Goal: Information Seeking & Learning: Check status

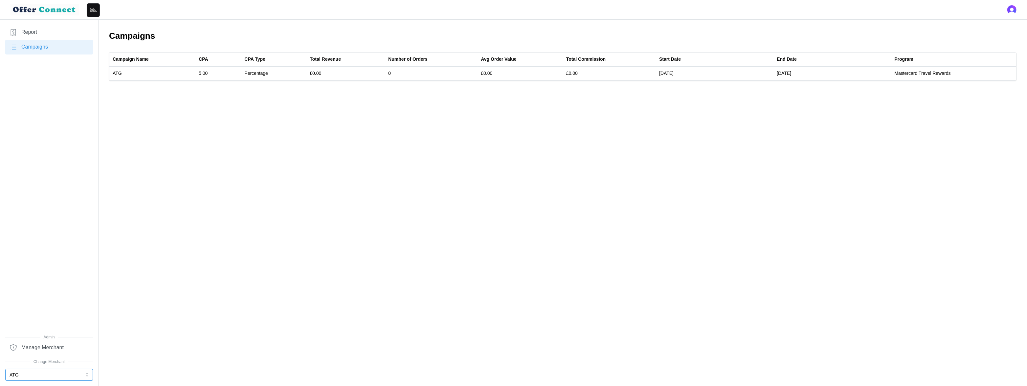
click at [45, 375] on button "ATG" at bounding box center [49, 375] width 88 height 12
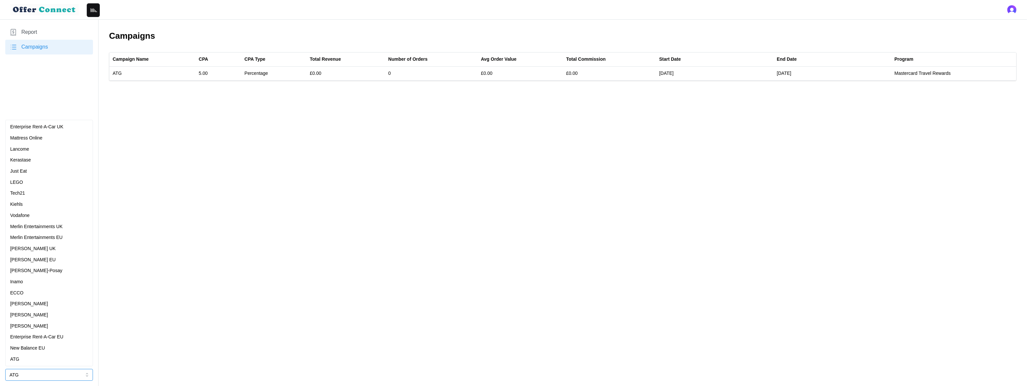
click at [55, 224] on p "Merlin Entertainments UK" at bounding box center [36, 226] width 53 height 7
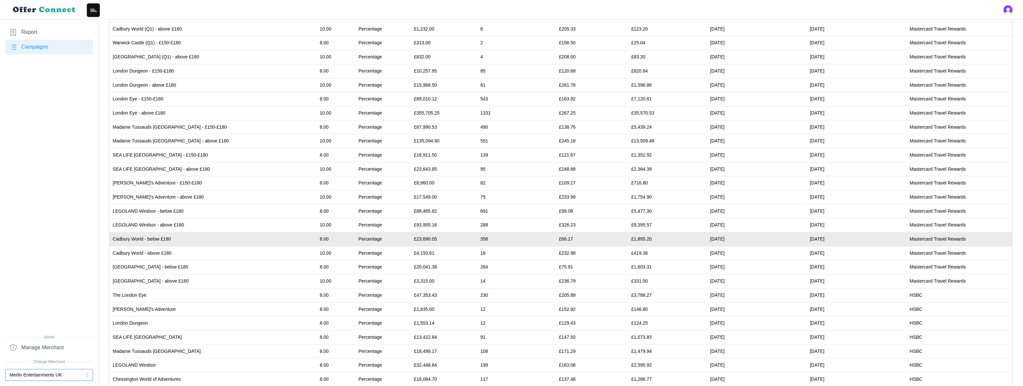
scroll to position [97, 0]
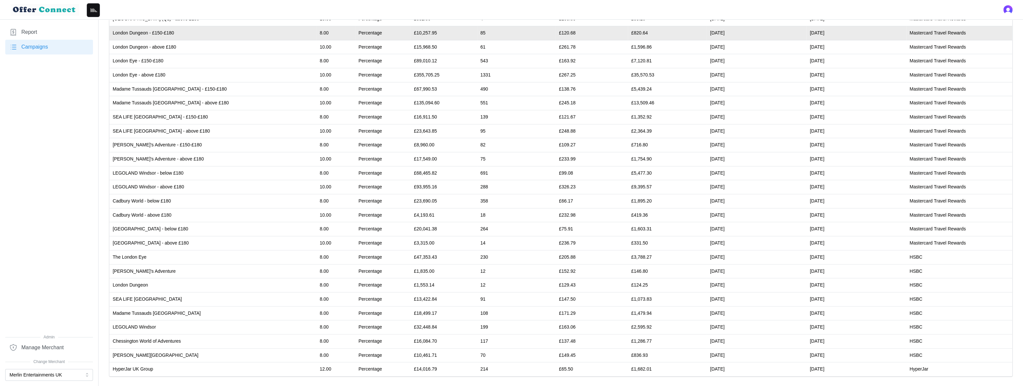
click at [411, 33] on td "£10,257.95" at bounding box center [444, 33] width 66 height 14
copy td "10,257.95"
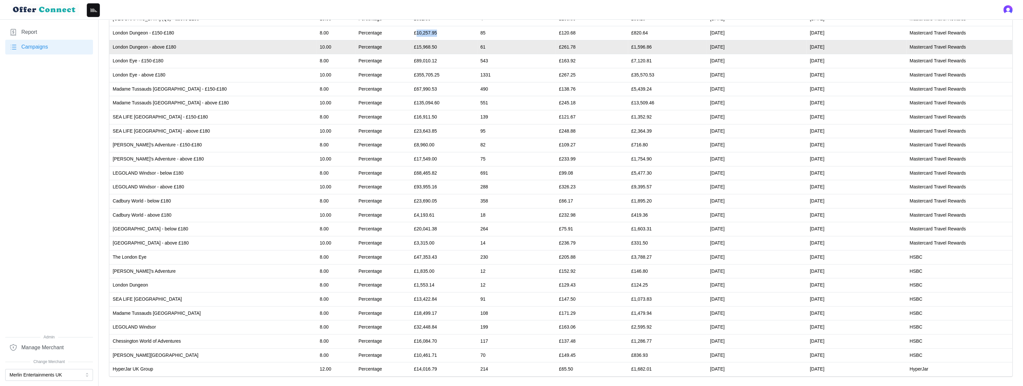
click at [411, 45] on td "£15,968.50" at bounding box center [444, 47] width 66 height 14
copy td "15,968.50"
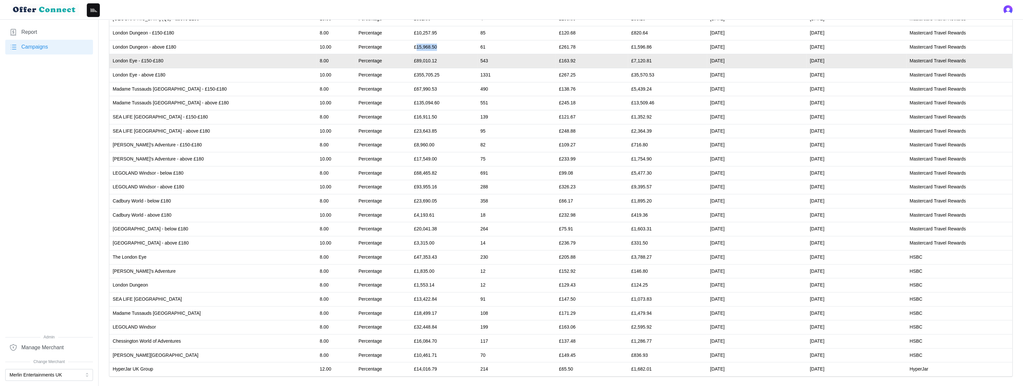
click at [411, 60] on td "£89,010.12" at bounding box center [444, 61] width 66 height 14
copy td "89,010.12"
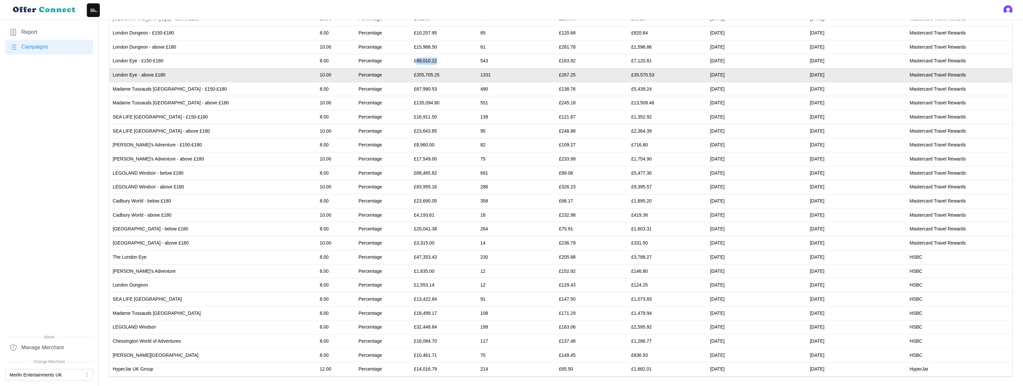
click at [411, 74] on td "£355,705.25" at bounding box center [444, 75] width 66 height 14
copy td "355,705.25"
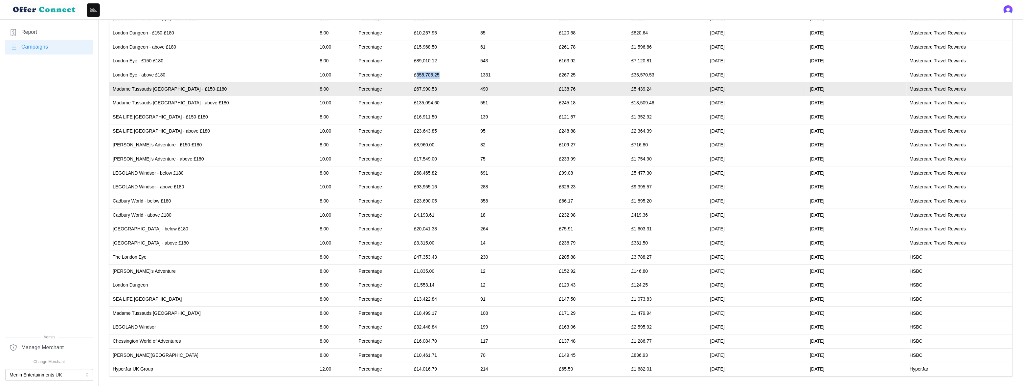
click at [411, 87] on td "£67,990.53" at bounding box center [444, 89] width 66 height 14
copy td "67,990.53"
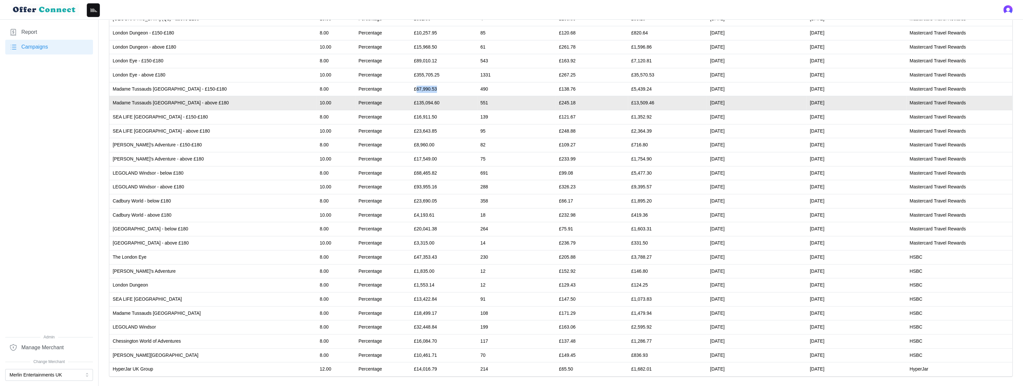
click at [411, 101] on td "£135,094.60" at bounding box center [444, 103] width 66 height 14
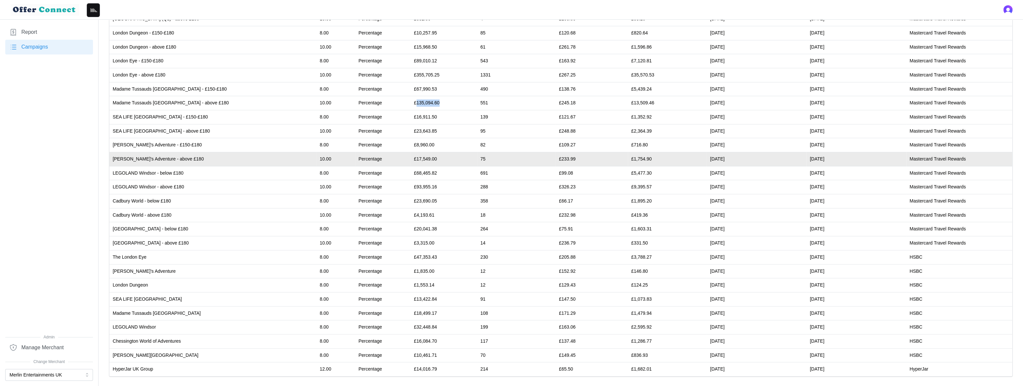
copy td "135,094.60"
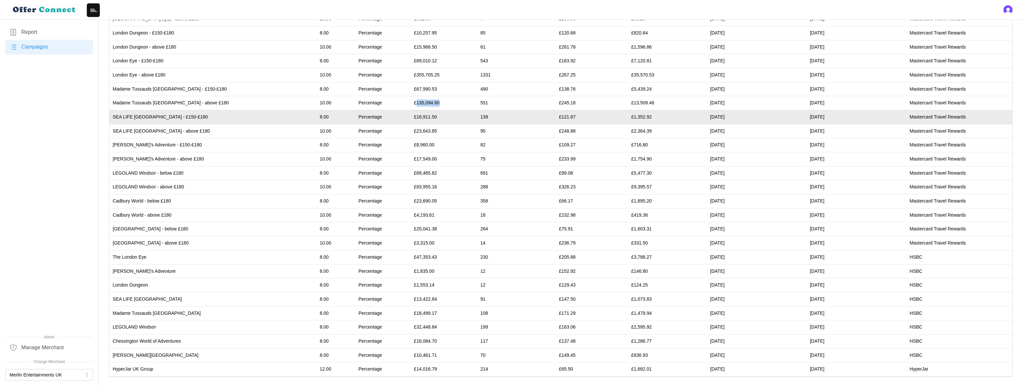
click at [411, 116] on td "£16,911.50" at bounding box center [444, 117] width 66 height 14
copy td "16,911.50"
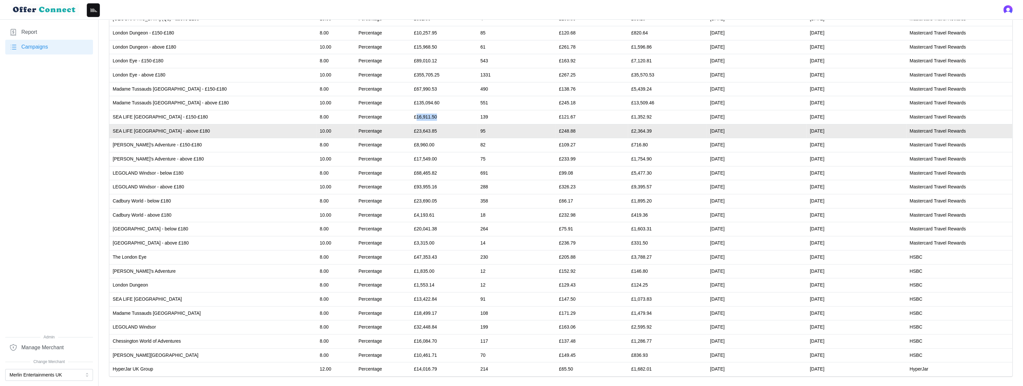
click at [411, 129] on td "£23,643.85" at bounding box center [444, 131] width 66 height 14
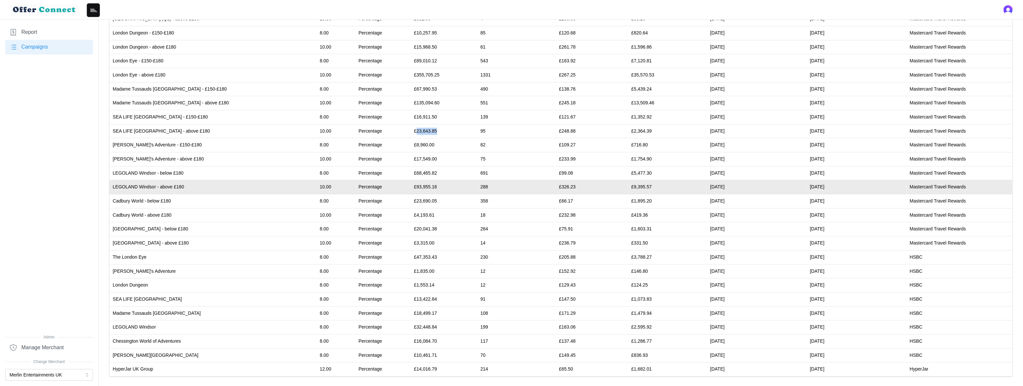
copy td "23,643.85"
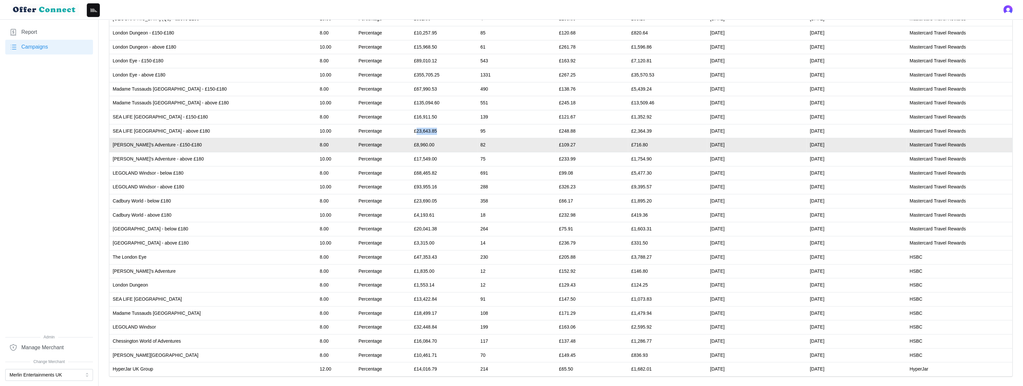
click at [411, 143] on td "£8,960.00" at bounding box center [444, 145] width 66 height 14
copy td "8,960.00"
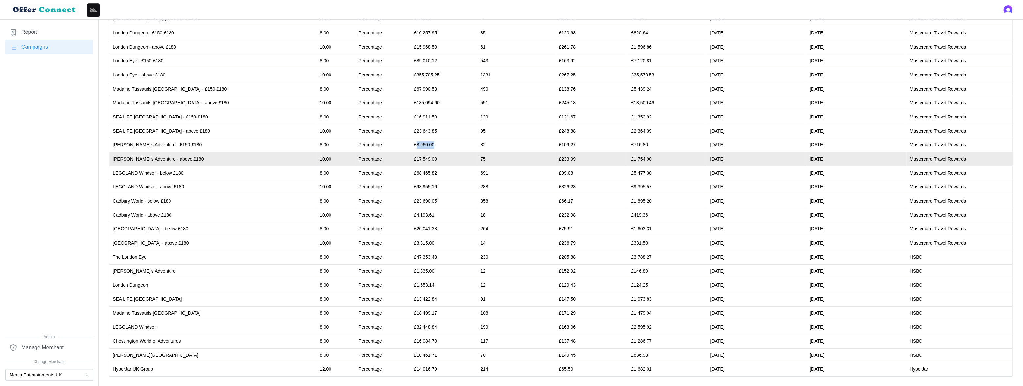
click at [411, 158] on td "£17,549.00" at bounding box center [444, 159] width 66 height 14
copy td "17,549.00"
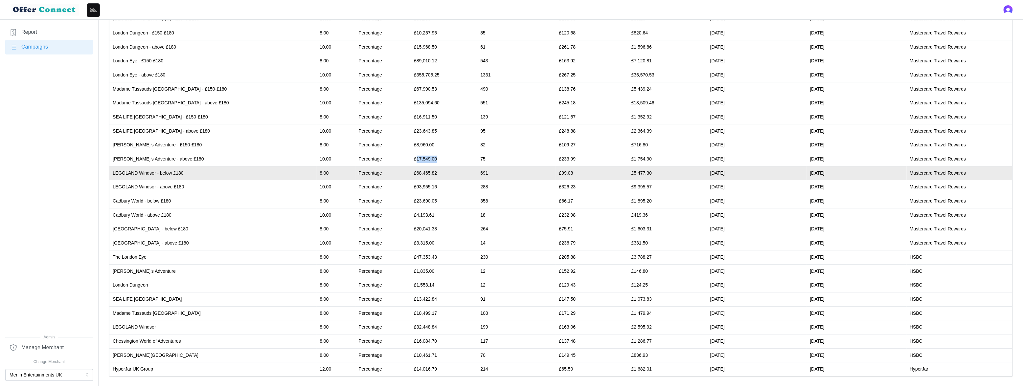
click at [411, 171] on td "£68,465.82" at bounding box center [444, 173] width 66 height 14
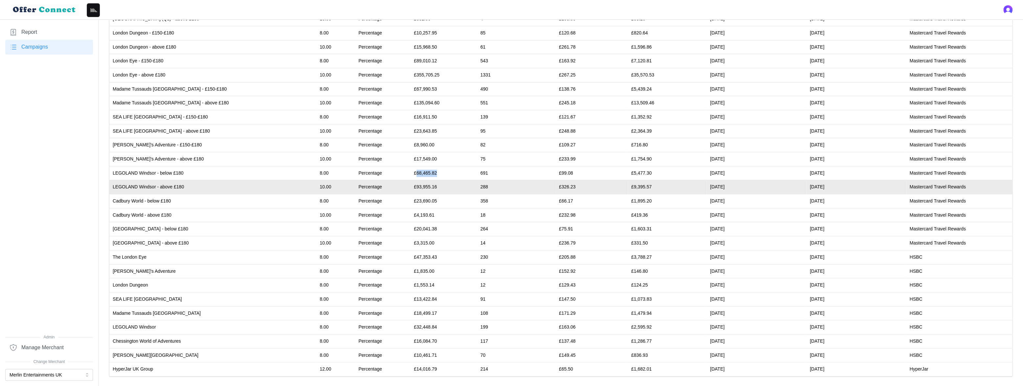
click at [411, 186] on td "£93,955.16" at bounding box center [444, 187] width 66 height 14
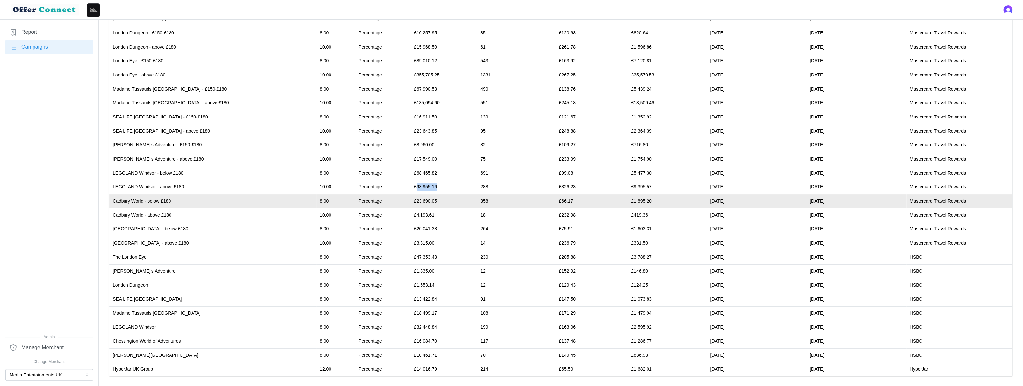
click at [411, 201] on td "£23,690.05" at bounding box center [444, 201] width 66 height 14
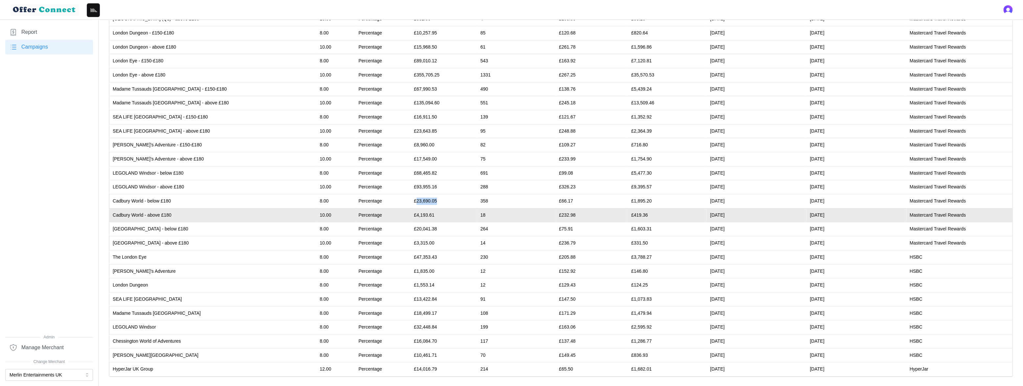
click at [411, 214] on td "£4,193.61" at bounding box center [444, 215] width 66 height 14
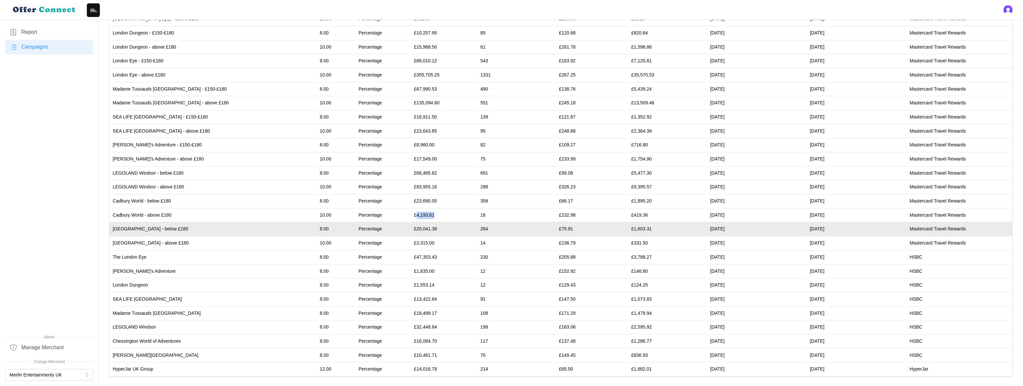
click at [411, 229] on td "£20,041.38" at bounding box center [444, 229] width 66 height 14
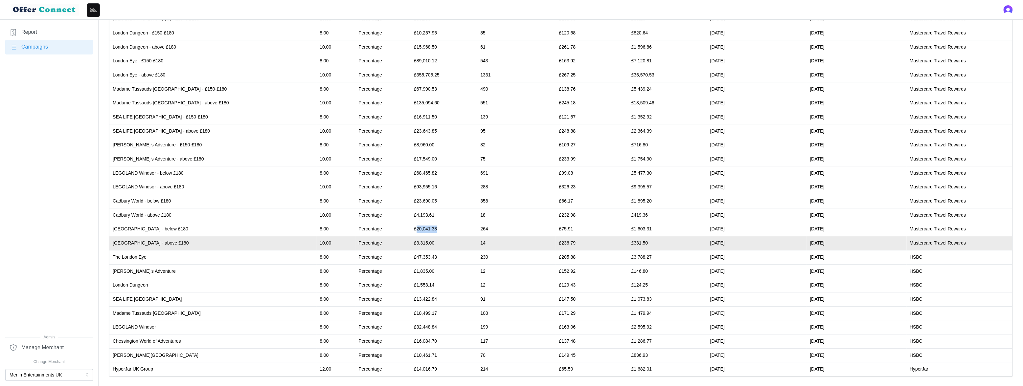
click at [411, 242] on td "£3,315.00" at bounding box center [444, 243] width 66 height 14
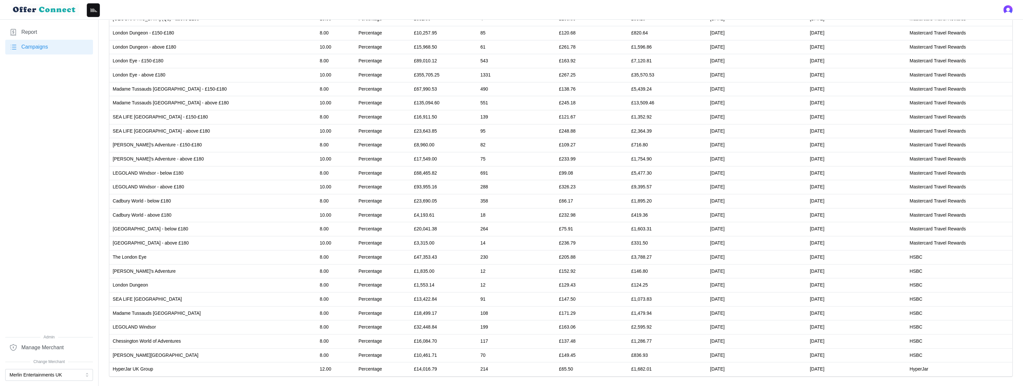
click at [37, 382] on nav "Report Campaigns Admin Manage Merchant Change Merchant Merlin Entertainments UK" at bounding box center [49, 203] width 99 height 367
click at [36, 374] on button "Merlin Entertainments UK" at bounding box center [49, 375] width 88 height 12
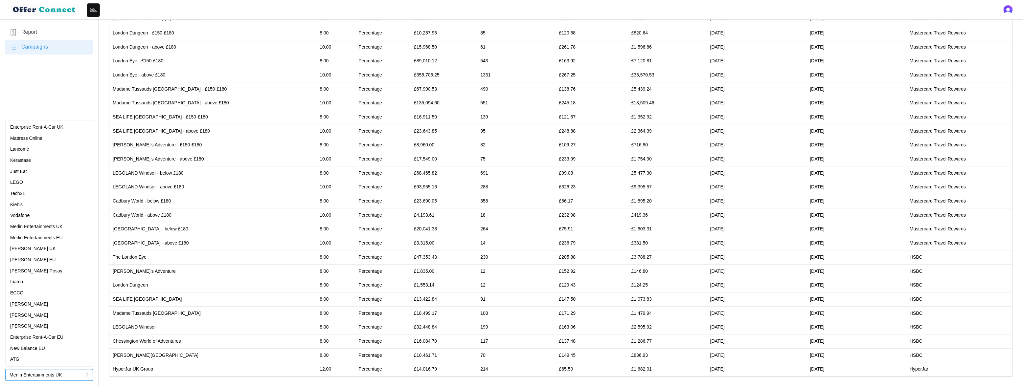
click at [39, 359] on div "ATG" at bounding box center [49, 359] width 78 height 7
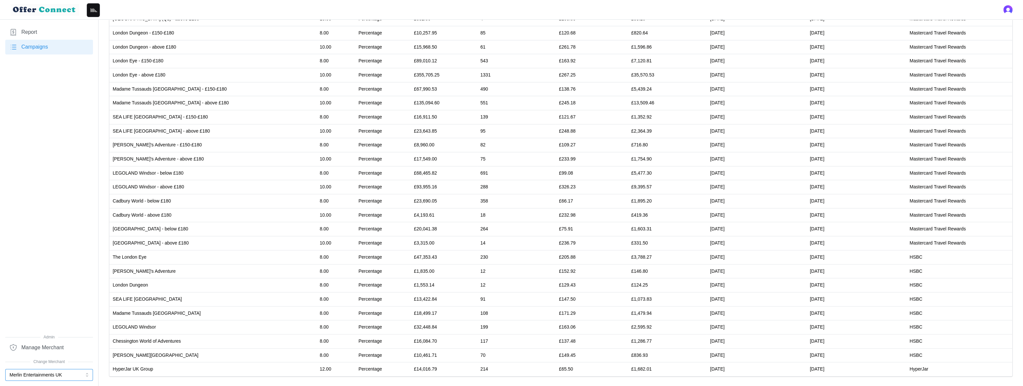
scroll to position [0, 0]
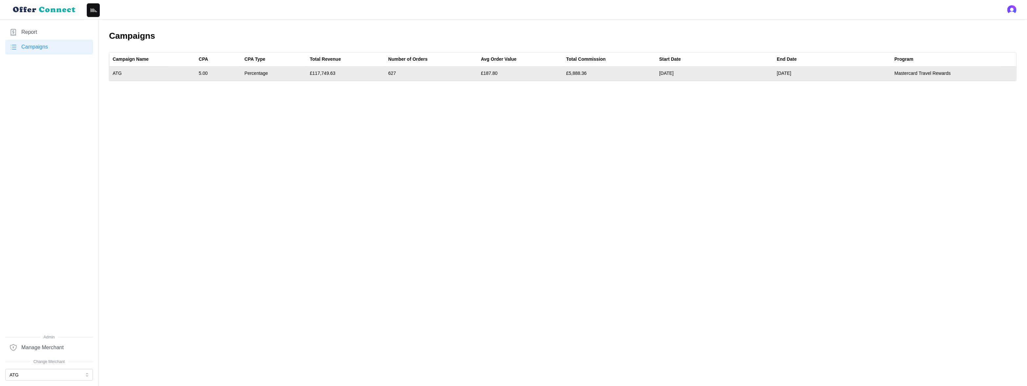
click at [324, 72] on td "£117,749.63" at bounding box center [345, 74] width 79 height 14
click at [324, 69] on td "£117,749.63" at bounding box center [345, 74] width 79 height 14
click at [583, 73] on td "£5,888.36" at bounding box center [609, 74] width 93 height 14
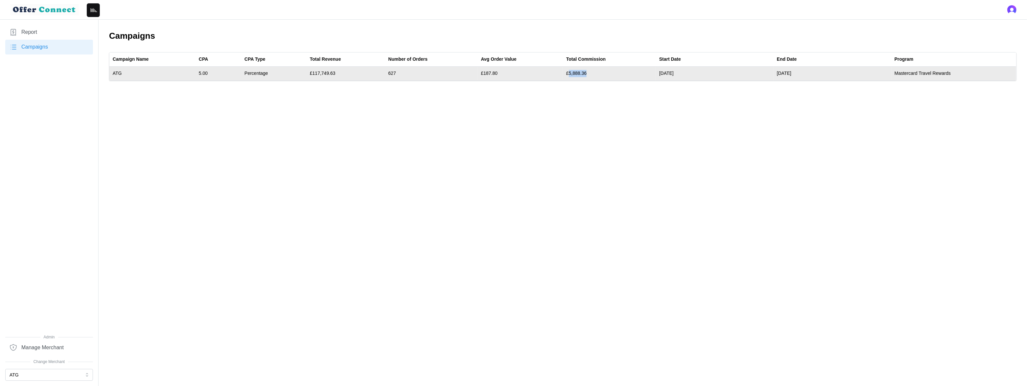
click at [324, 74] on td "£117,749.63" at bounding box center [345, 74] width 79 height 14
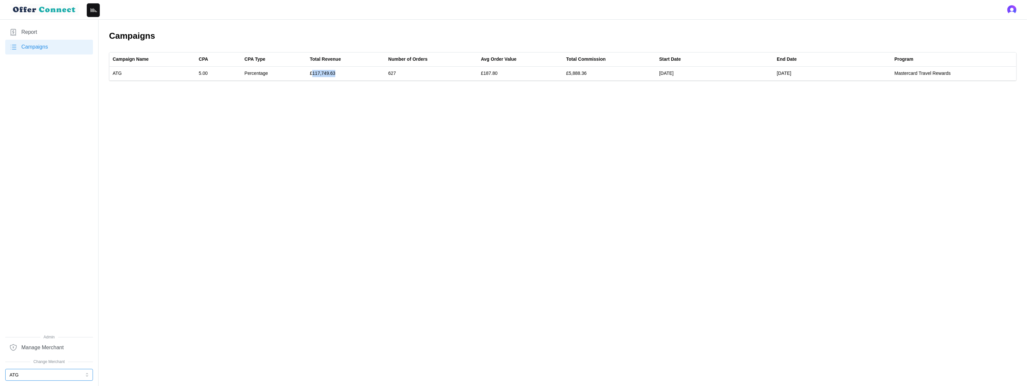
click at [51, 374] on button "ATG" at bounding box center [49, 375] width 88 height 12
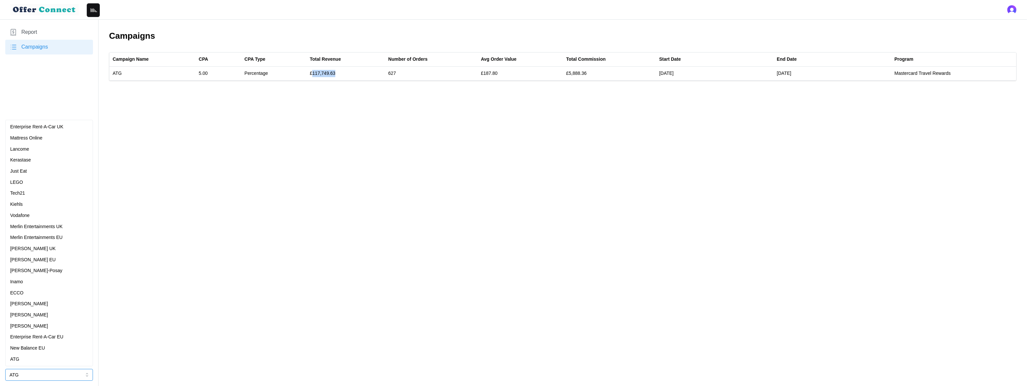
click at [63, 130] on p "Enterprise Rent-A-Car UK" at bounding box center [36, 127] width 53 height 7
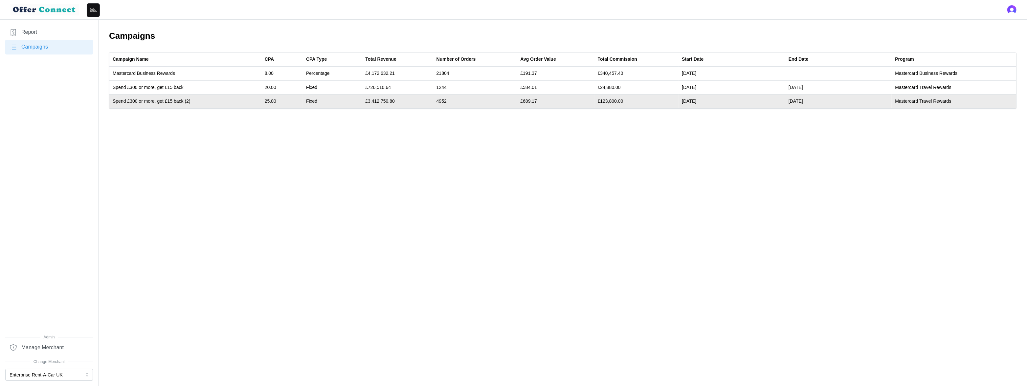
click at [387, 102] on td "£3,412,750.80" at bounding box center [397, 102] width 71 height 14
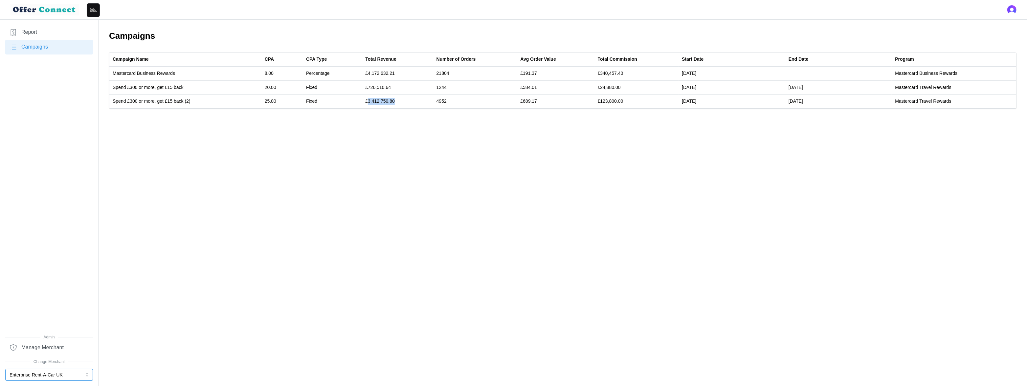
click at [63, 380] on button "Enterprise Rent-A-Car UK" at bounding box center [49, 375] width 88 height 12
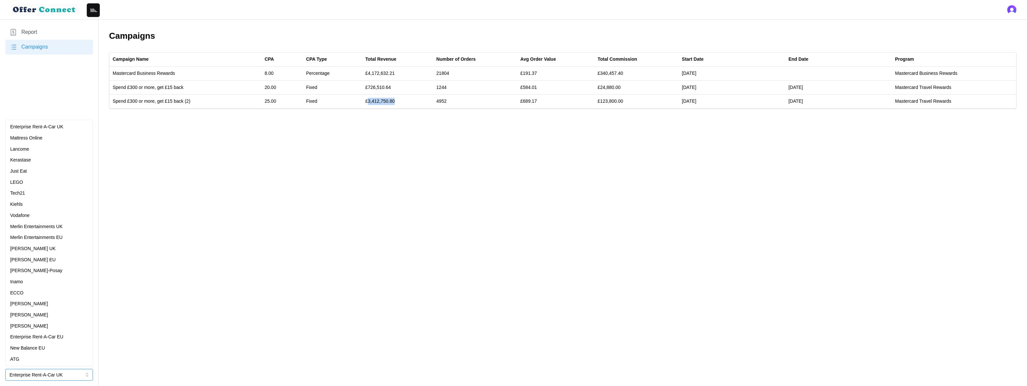
click at [25, 282] on div "Inamo" at bounding box center [49, 282] width 78 height 7
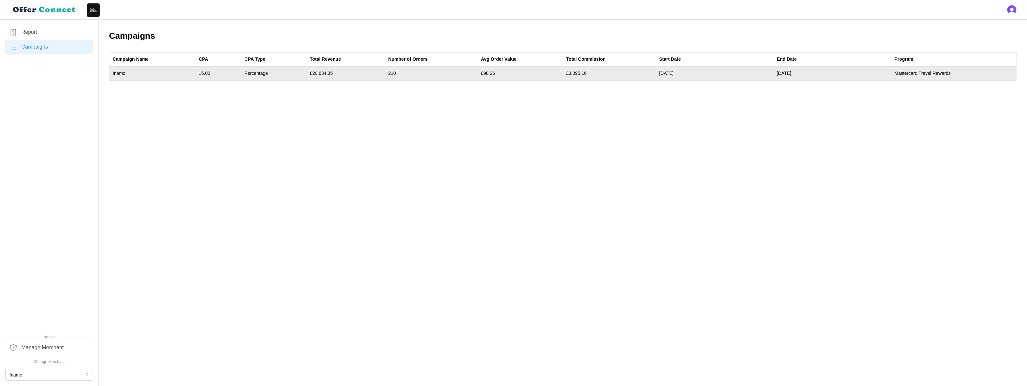
click at [325, 74] on td "£20,634.35" at bounding box center [345, 74] width 79 height 14
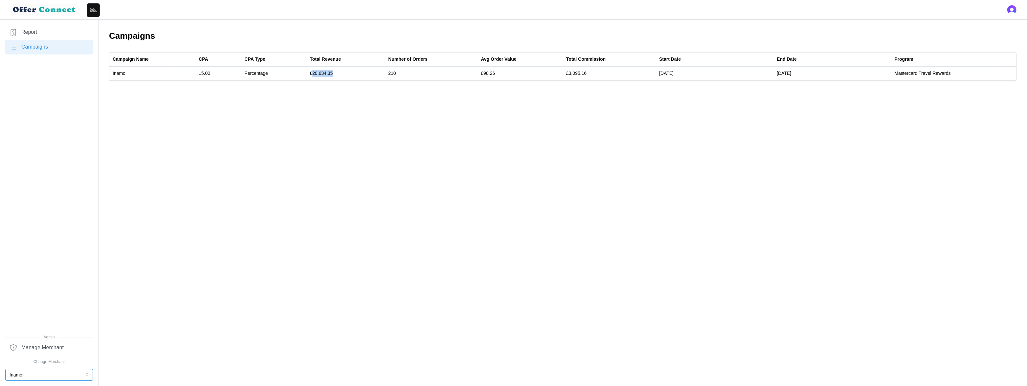
click at [34, 375] on button "Inamo" at bounding box center [49, 375] width 88 height 12
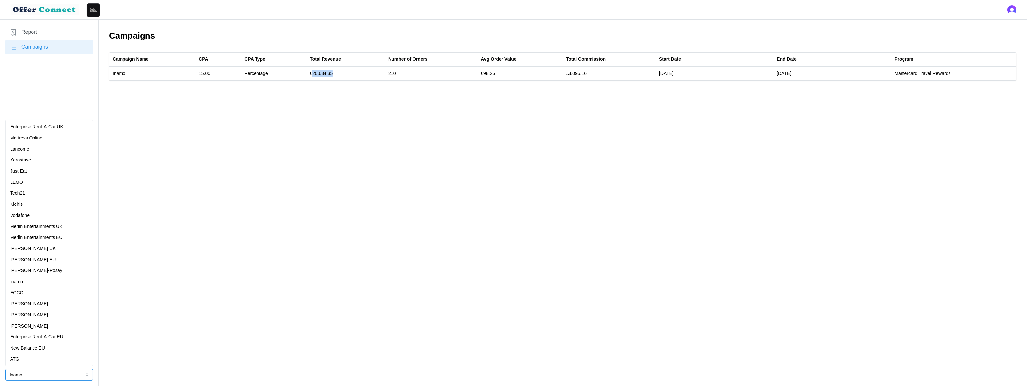
click at [29, 305] on p "[PERSON_NAME]" at bounding box center [29, 304] width 38 height 7
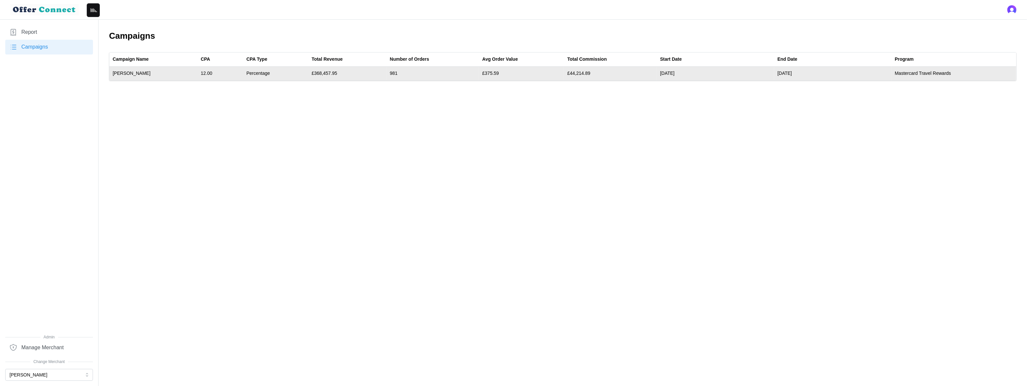
click at [325, 73] on td "£368,457.95" at bounding box center [347, 74] width 78 height 14
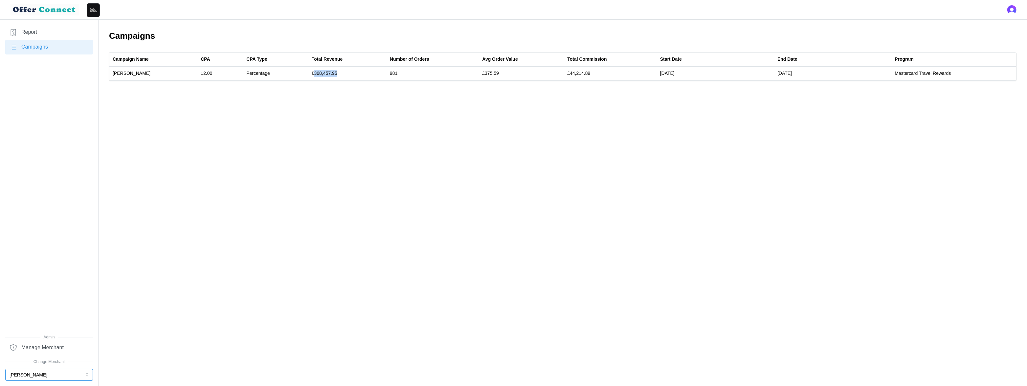
click at [61, 372] on button "[PERSON_NAME]" at bounding box center [49, 375] width 88 height 12
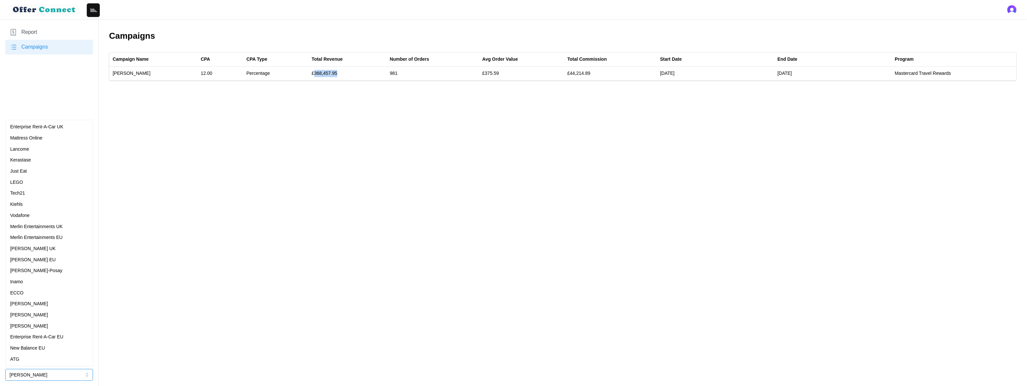
click at [47, 247] on div "[PERSON_NAME] UK" at bounding box center [49, 248] width 78 height 7
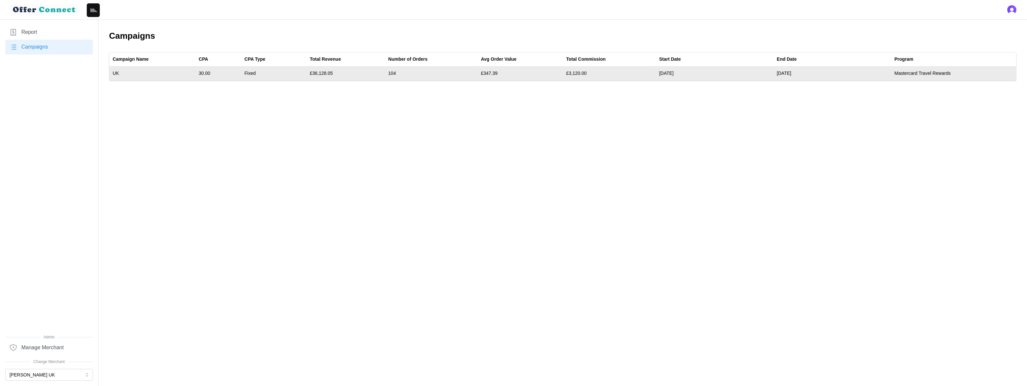
click at [326, 72] on td "£36,128.05" at bounding box center [345, 74] width 79 height 14
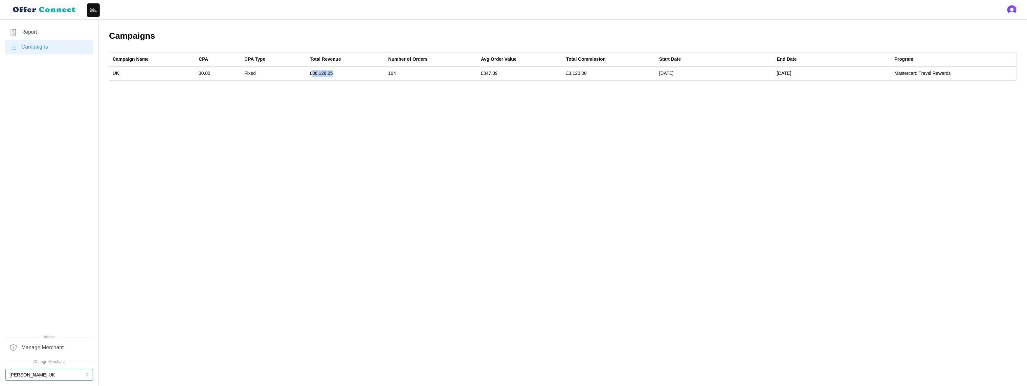
drag, startPoint x: 45, startPoint y: 375, endPoint x: 41, endPoint y: 374, distance: 3.4
click at [43, 376] on button "[PERSON_NAME] UK" at bounding box center [49, 375] width 88 height 12
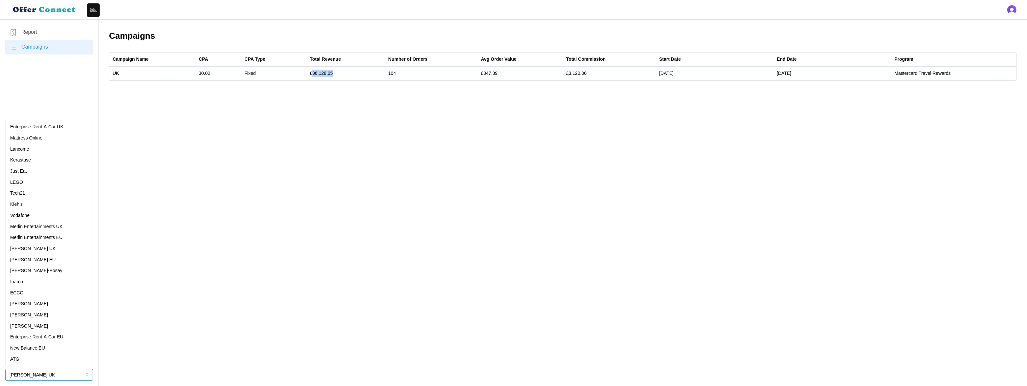
click at [68, 236] on div "Merlin Entertainments EU" at bounding box center [49, 237] width 78 height 7
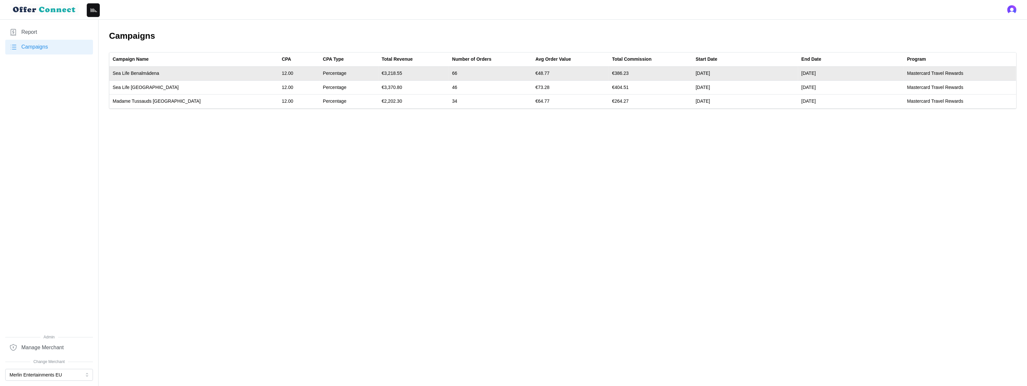
click at [378, 74] on td "€3,218.55" at bounding box center [413, 74] width 71 height 14
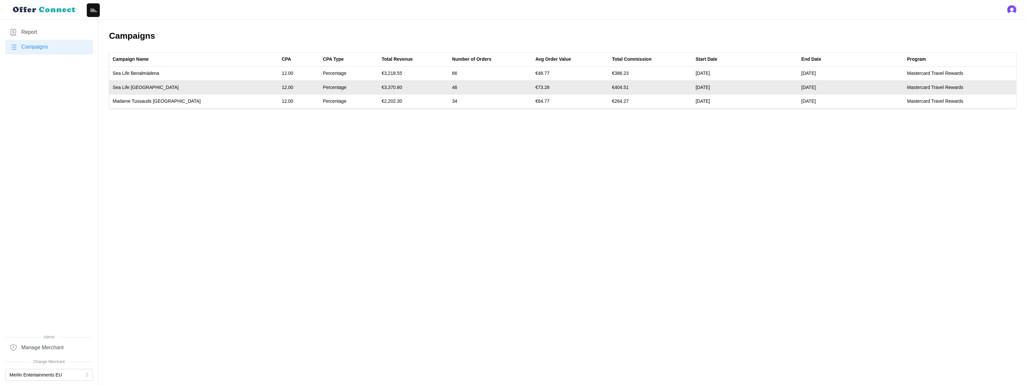
click at [378, 87] on td "€3,370.80" at bounding box center [413, 87] width 71 height 14
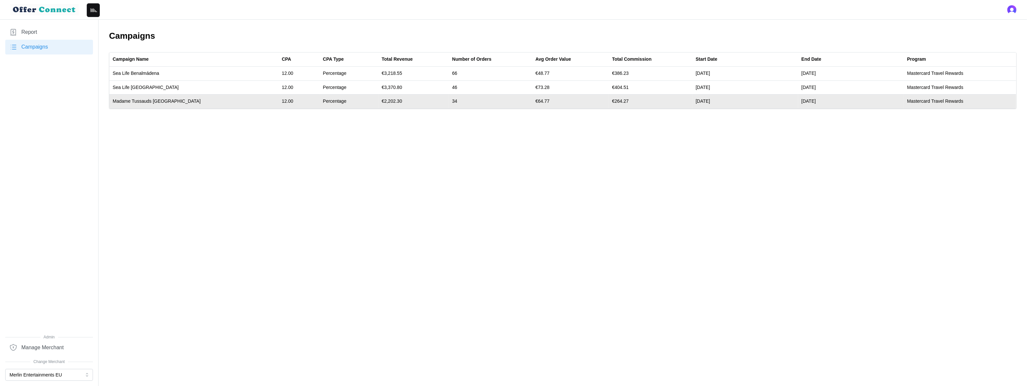
click at [378, 100] on td "€2,202.30" at bounding box center [413, 102] width 71 height 14
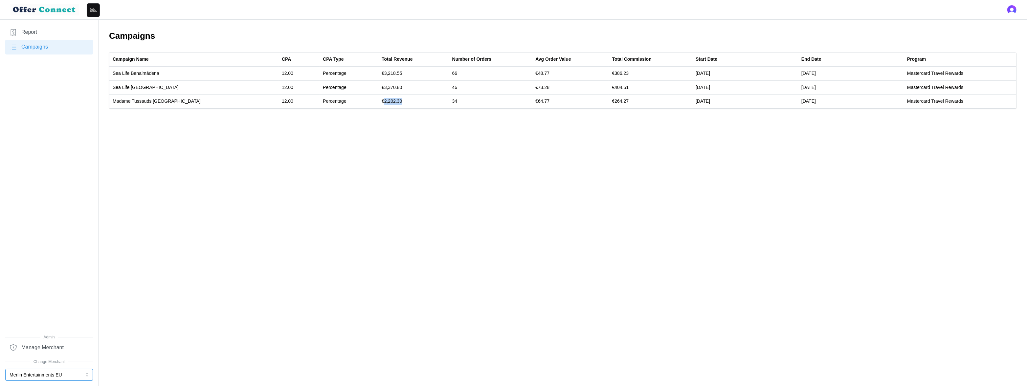
click at [32, 375] on button "Merlin Entertainments EU" at bounding box center [49, 375] width 88 height 12
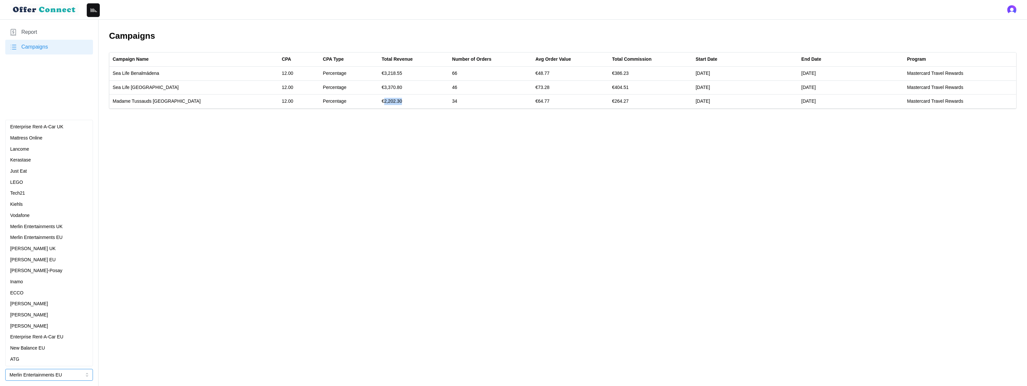
click at [31, 350] on p "New Balance EU" at bounding box center [27, 348] width 35 height 7
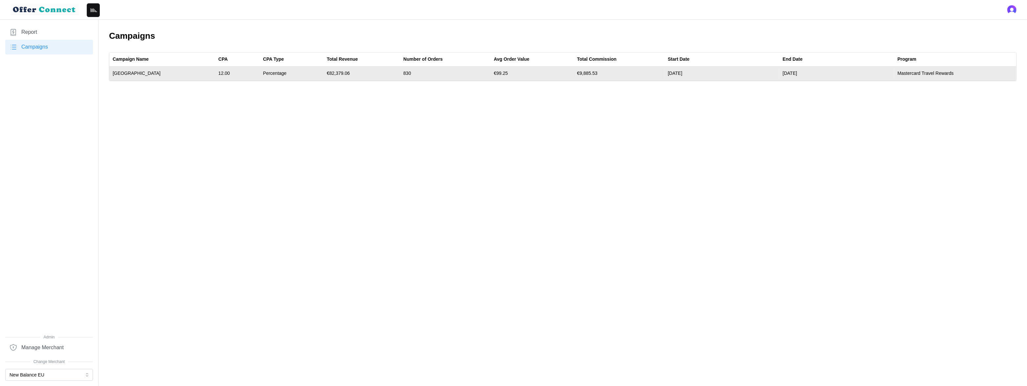
click at [325, 73] on td "€82,379.06" at bounding box center [362, 74] width 77 height 14
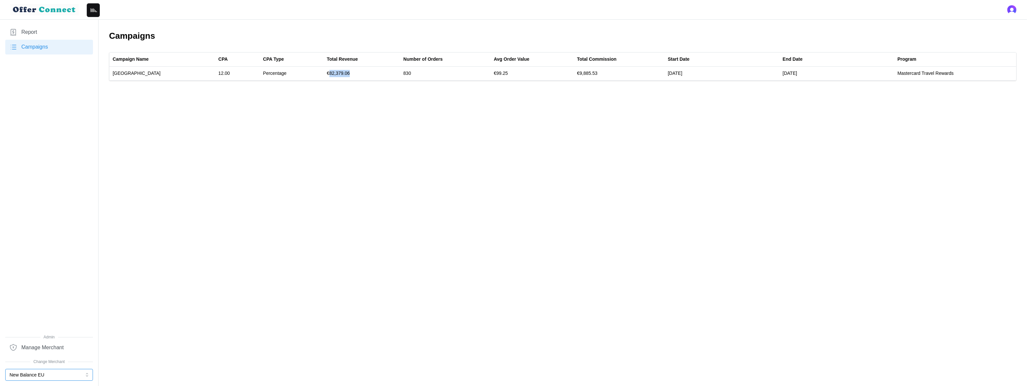
click at [44, 376] on button "New Balance EU" at bounding box center [49, 375] width 88 height 12
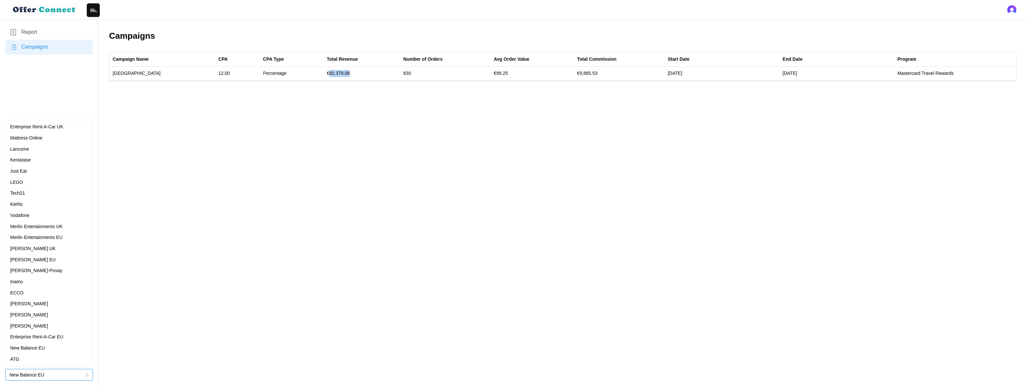
click at [53, 257] on div "[PERSON_NAME] EU" at bounding box center [49, 260] width 78 height 7
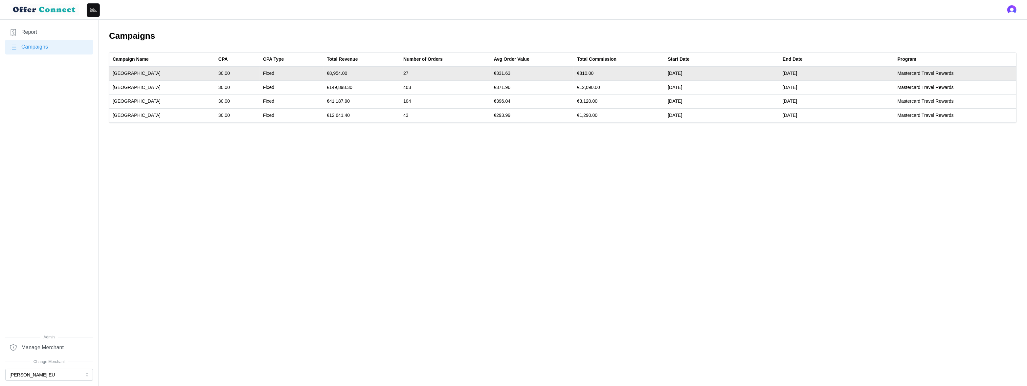
click at [324, 73] on td "€8,954.00" at bounding box center [362, 74] width 77 height 14
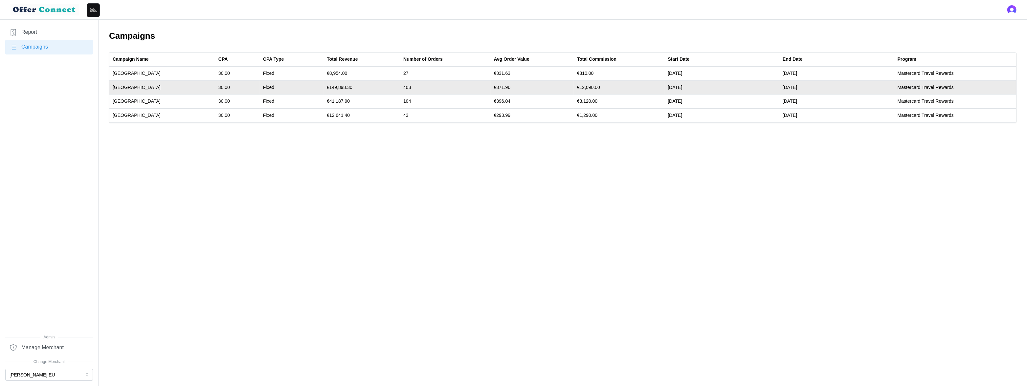
click at [324, 87] on td "€149,898.30" at bounding box center [362, 87] width 77 height 14
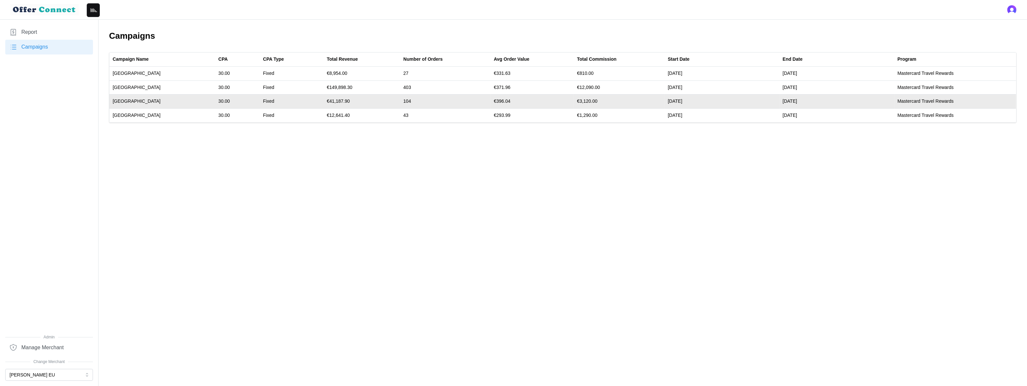
click at [324, 103] on td "€41,187.90" at bounding box center [362, 102] width 77 height 14
click at [328, 101] on td "€41,187.90" at bounding box center [362, 102] width 77 height 14
click at [324, 101] on td "€41,187.90" at bounding box center [362, 102] width 77 height 14
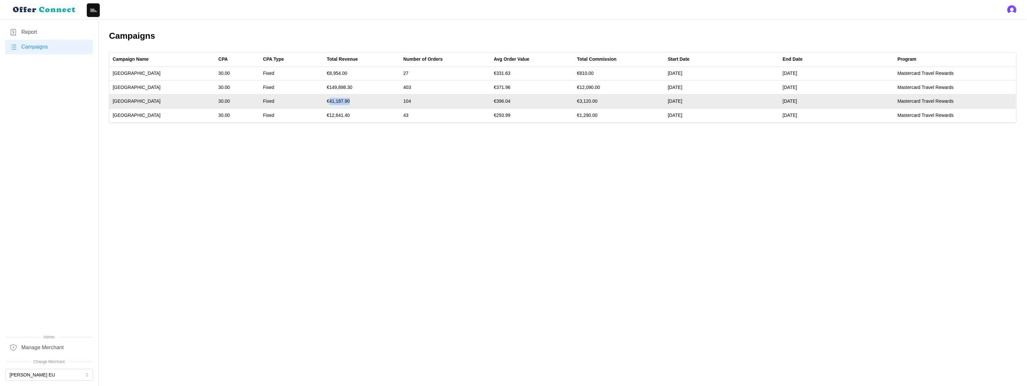
click at [324, 101] on td "€41,187.90" at bounding box center [362, 102] width 77 height 14
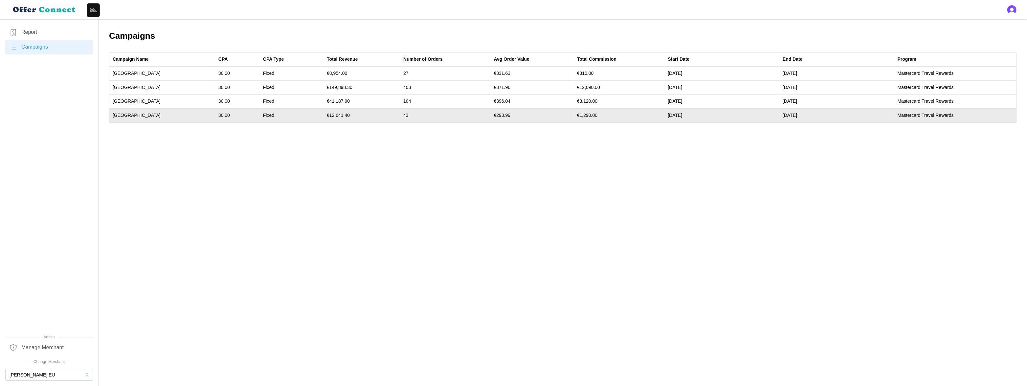
click at [324, 116] on td "€12,641.40" at bounding box center [362, 116] width 77 height 14
click at [324, 115] on td "€12,641.40" at bounding box center [362, 116] width 77 height 14
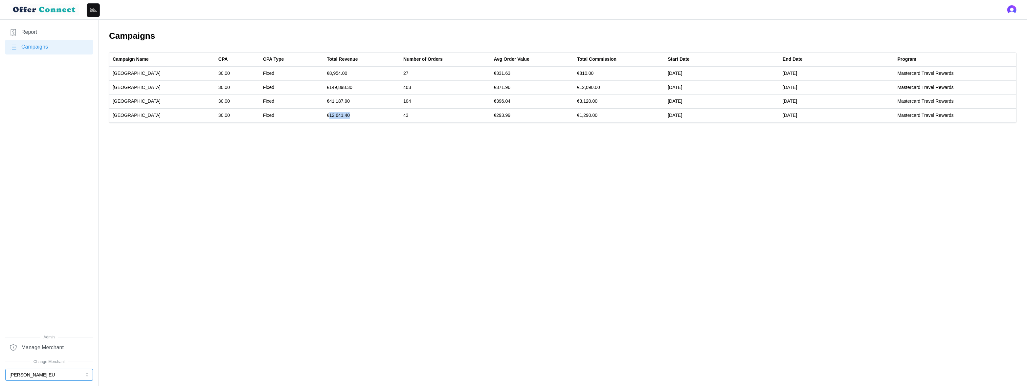
click at [57, 375] on button "[PERSON_NAME] EU" at bounding box center [49, 375] width 88 height 12
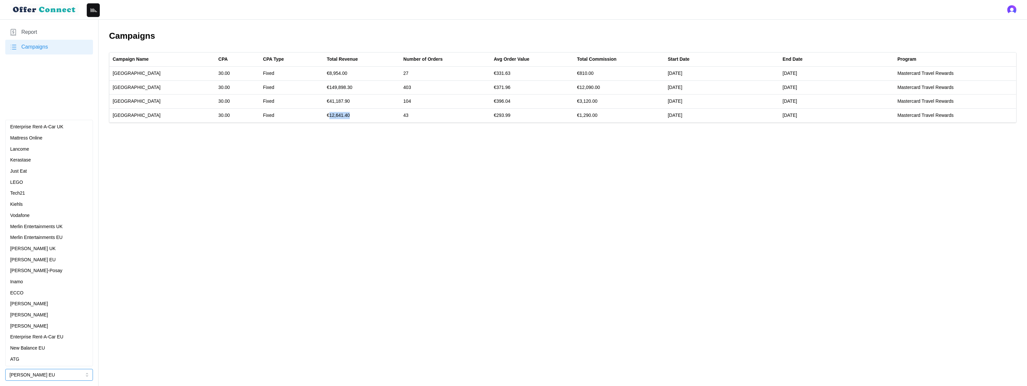
click at [46, 125] on p "Enterprise Rent-A-Car UK" at bounding box center [36, 127] width 53 height 7
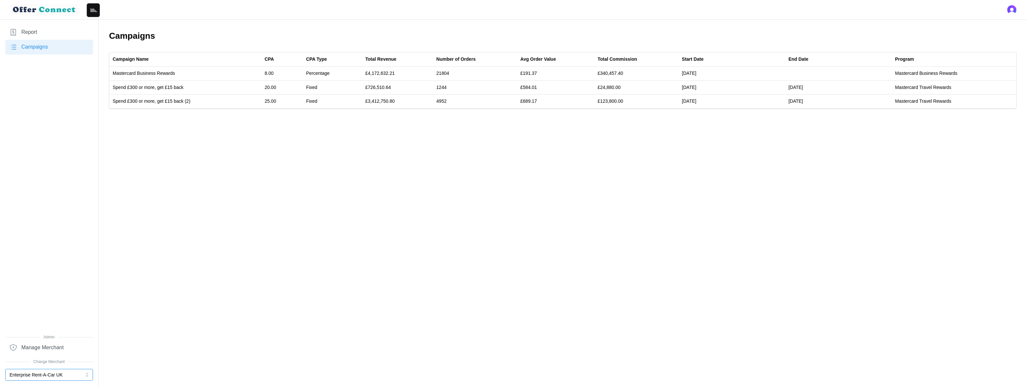
click at [44, 373] on button "Enterprise Rent-A-Car UK" at bounding box center [49, 375] width 88 height 12
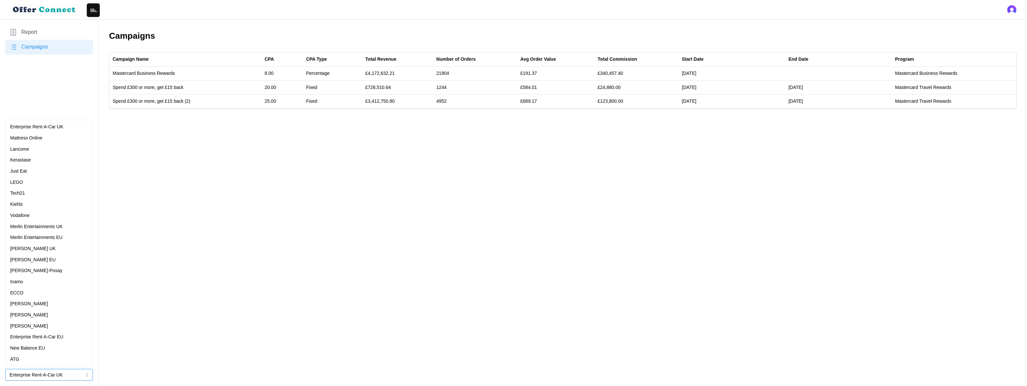
click at [63, 341] on div "Enterprise Rent-A-Car EU" at bounding box center [49, 337] width 84 height 11
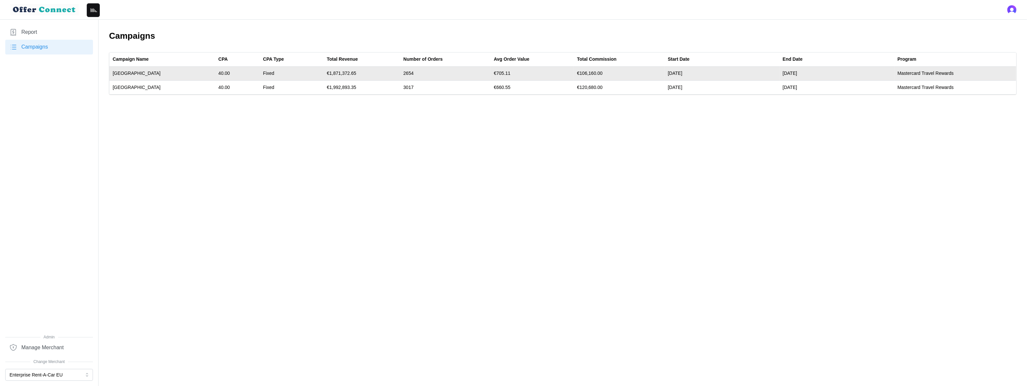
click at [324, 70] on td "€1,871,372.65" at bounding box center [362, 74] width 77 height 14
click at [324, 71] on td "€1,871,372.65" at bounding box center [362, 74] width 77 height 14
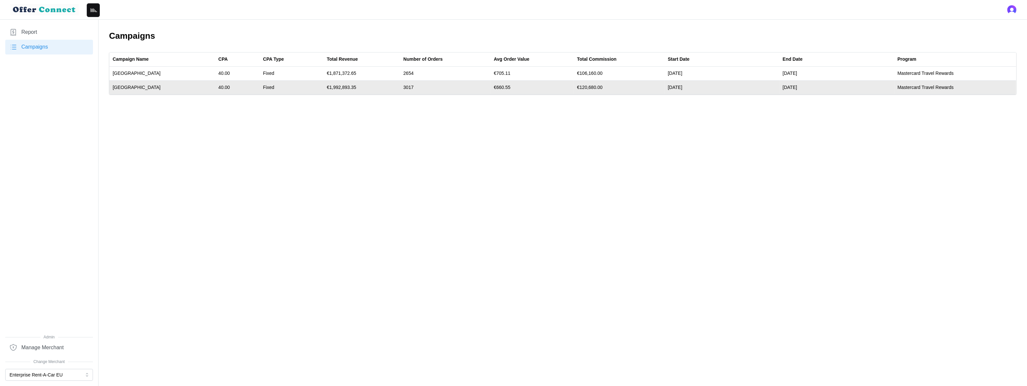
click at [324, 89] on td "€1,992,893.35" at bounding box center [362, 87] width 77 height 14
click at [324, 88] on td "€1,992,893.35" at bounding box center [362, 87] width 77 height 14
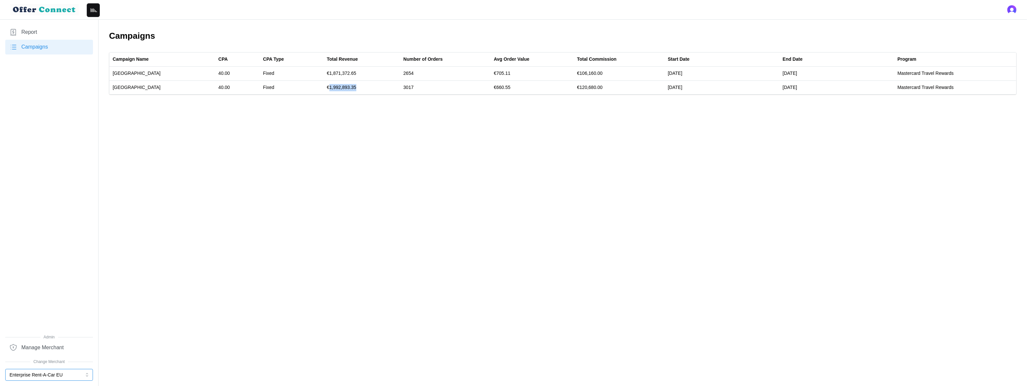
click at [40, 377] on button "Enterprise Rent-A-Car EU" at bounding box center [49, 375] width 88 height 12
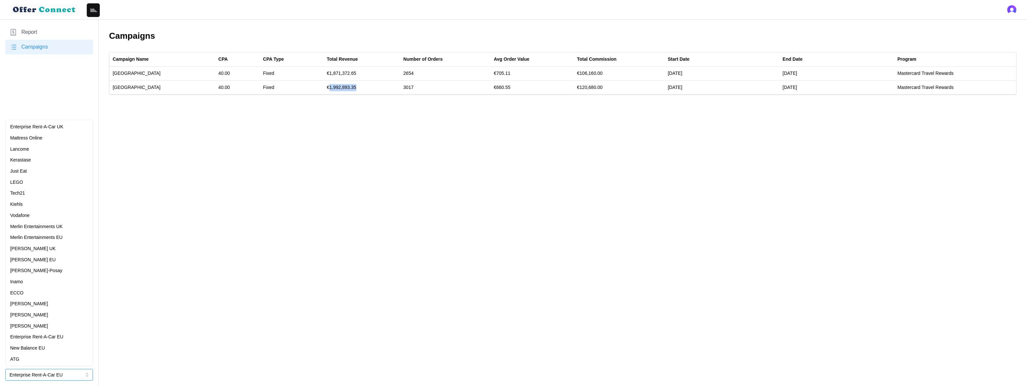
click at [56, 125] on p "Enterprise Rent-A-Car UK" at bounding box center [36, 127] width 53 height 7
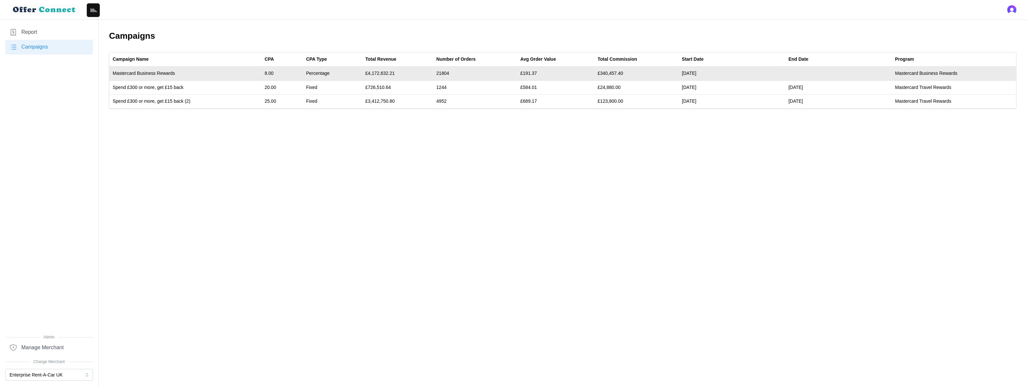
click at [387, 73] on td "£4,172,632.21" at bounding box center [397, 74] width 71 height 14
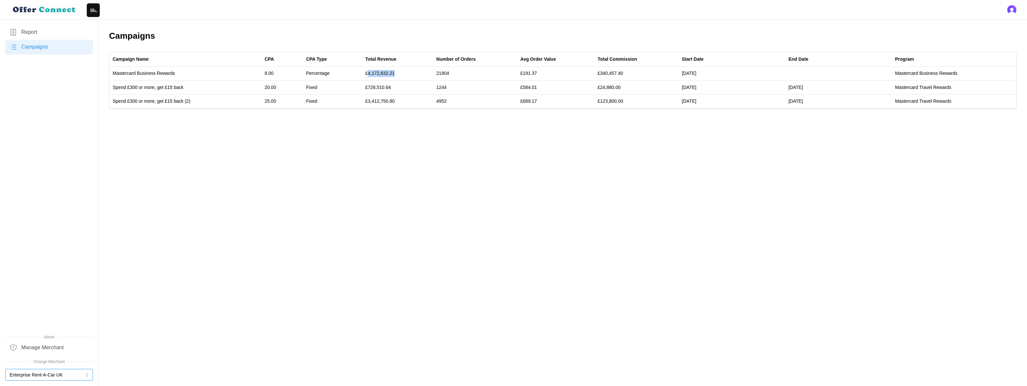
click at [40, 377] on button "Enterprise Rent-A-Car UK" at bounding box center [49, 375] width 88 height 12
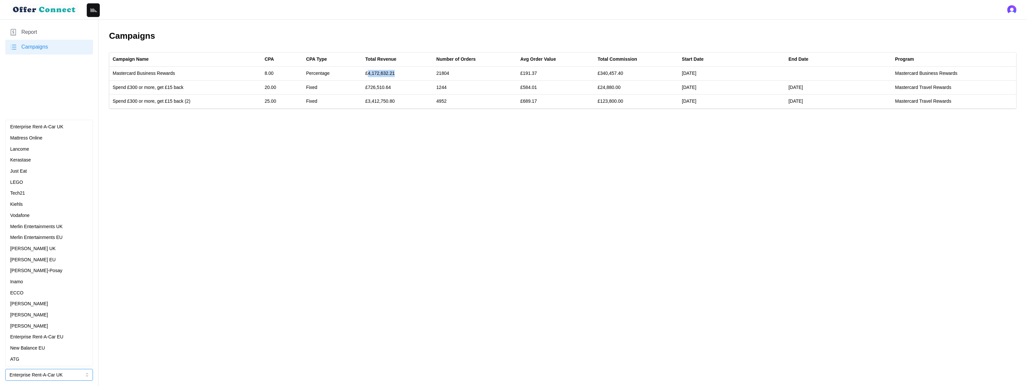
click at [48, 229] on p "Merlin Entertainments UK" at bounding box center [36, 226] width 53 height 7
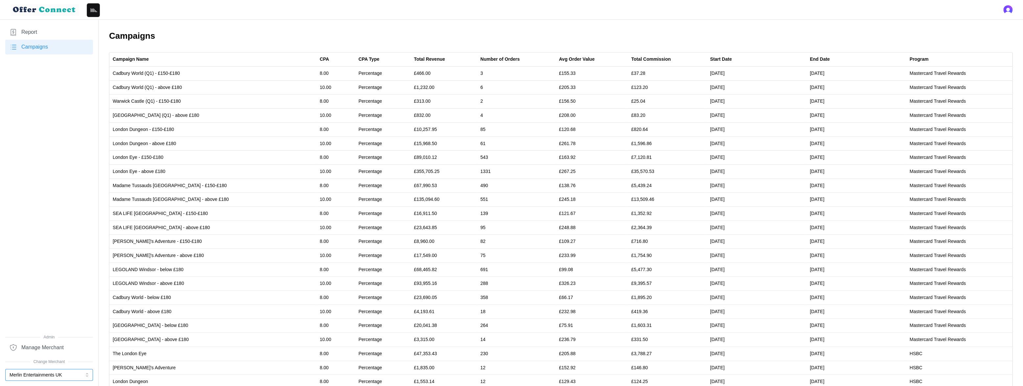
click at [46, 373] on button "Merlin Entertainments UK" at bounding box center [49, 375] width 88 height 12
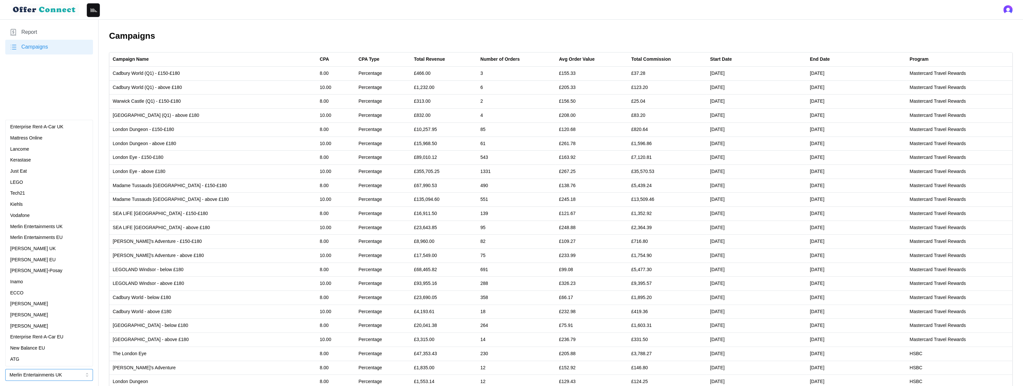
click at [57, 236] on p "Merlin Entertainments EU" at bounding box center [36, 237] width 53 height 7
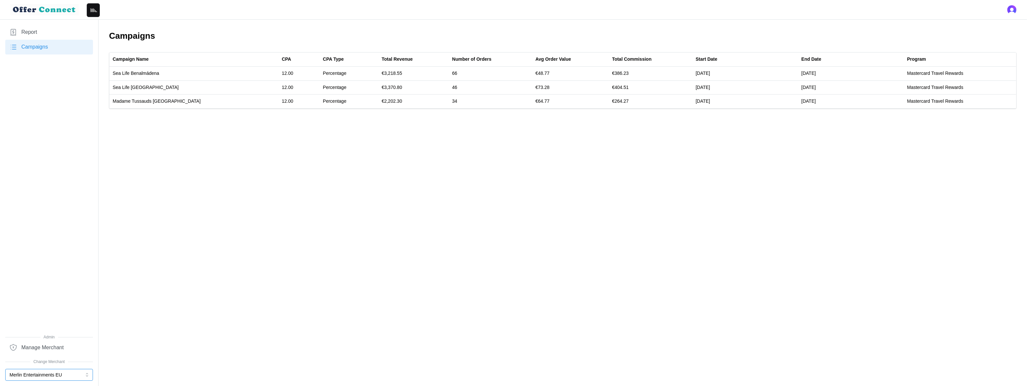
click at [50, 374] on button "Merlin Entertainments EU" at bounding box center [49, 375] width 88 height 12
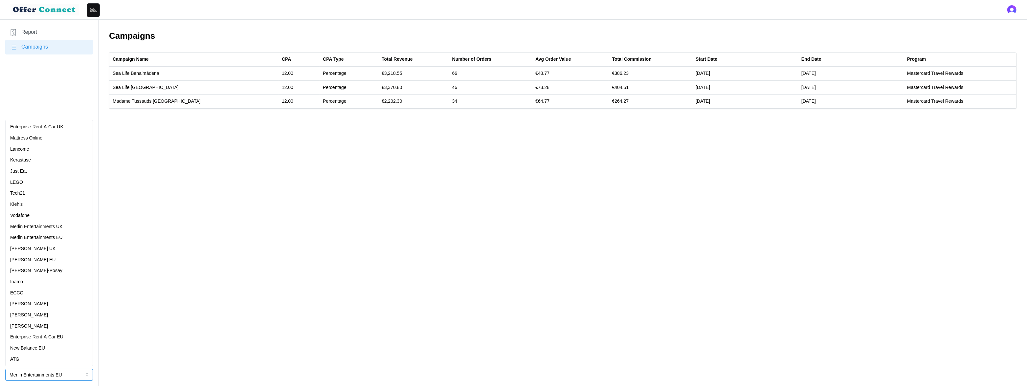
click at [54, 248] on div "[PERSON_NAME] UK" at bounding box center [49, 248] width 78 height 7
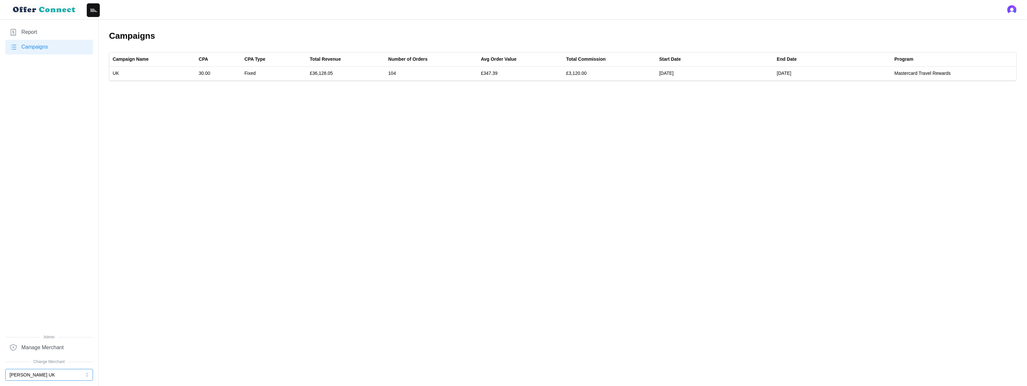
click at [49, 375] on button "[PERSON_NAME] UK" at bounding box center [49, 375] width 88 height 12
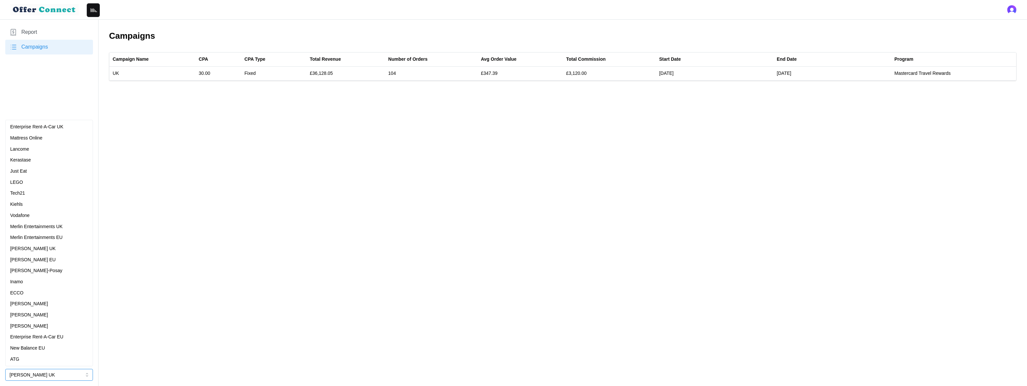
click at [51, 262] on div "[PERSON_NAME] EU" at bounding box center [49, 260] width 78 height 7
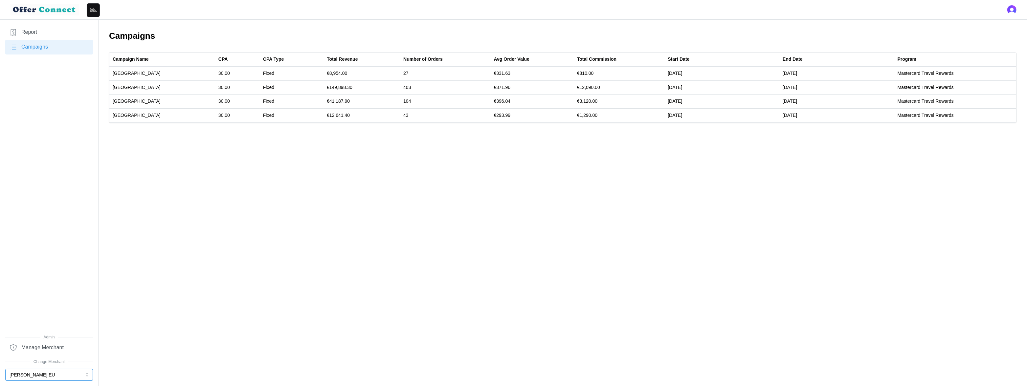
click at [46, 376] on button "[PERSON_NAME] EU" at bounding box center [49, 375] width 88 height 12
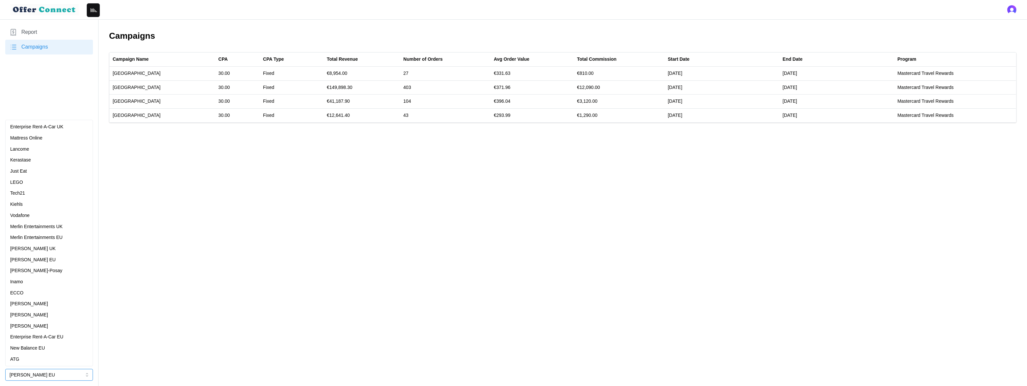
click at [46, 283] on div "Inamo" at bounding box center [49, 282] width 78 height 7
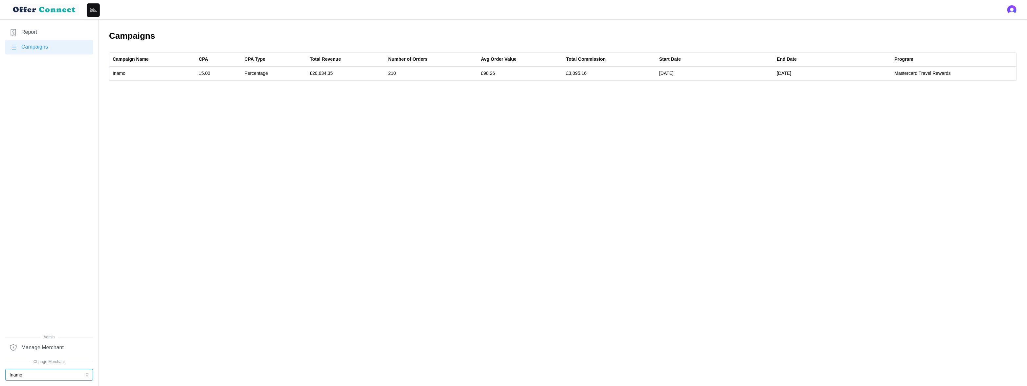
click at [43, 372] on button "Inamo" at bounding box center [49, 375] width 88 height 12
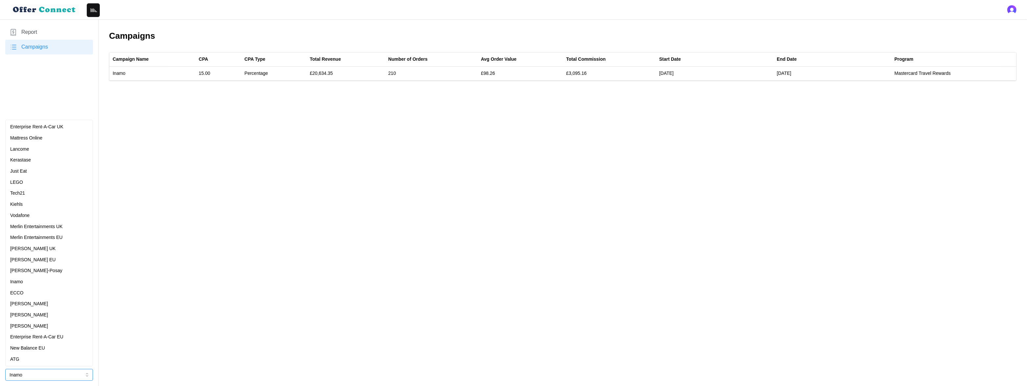
click at [36, 304] on div "[PERSON_NAME]" at bounding box center [49, 304] width 78 height 7
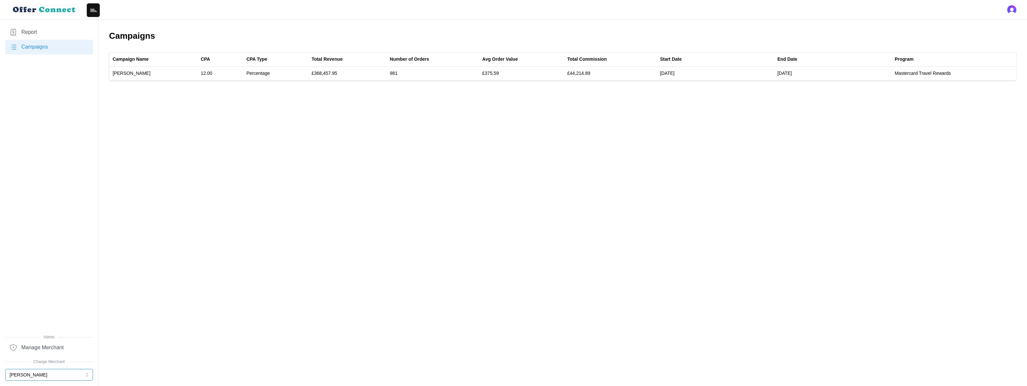
click at [50, 373] on button "[PERSON_NAME]" at bounding box center [49, 375] width 88 height 12
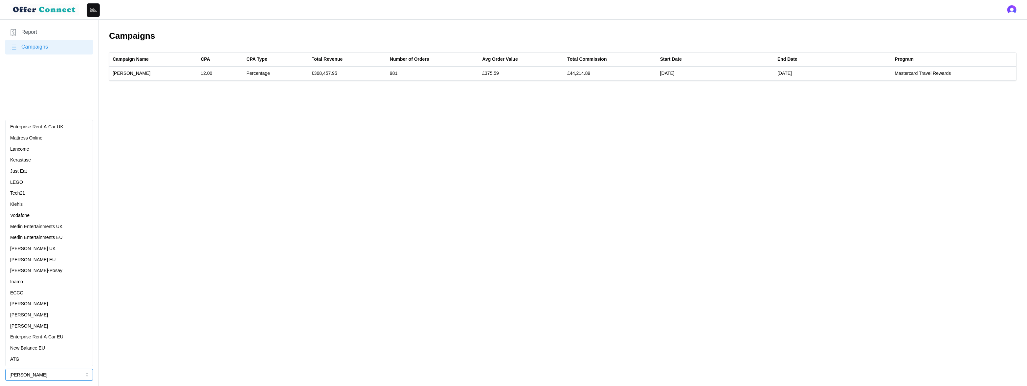
click at [42, 317] on div "[PERSON_NAME]" at bounding box center [49, 315] width 78 height 7
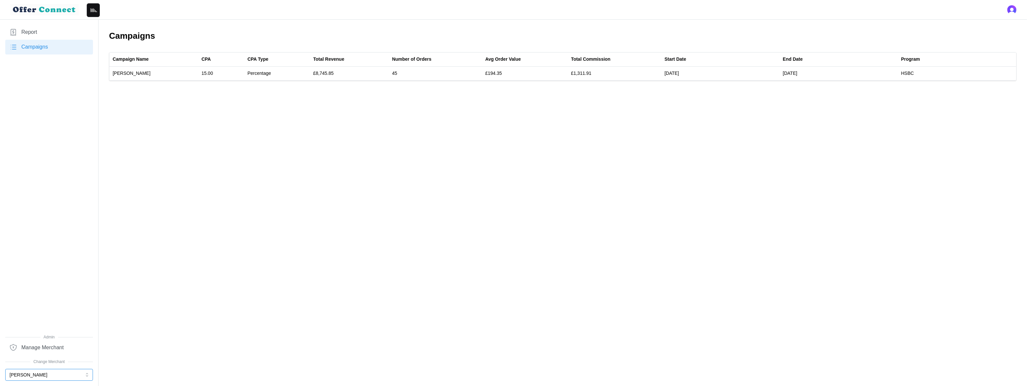
click at [33, 372] on button "[PERSON_NAME]" at bounding box center [49, 375] width 88 height 12
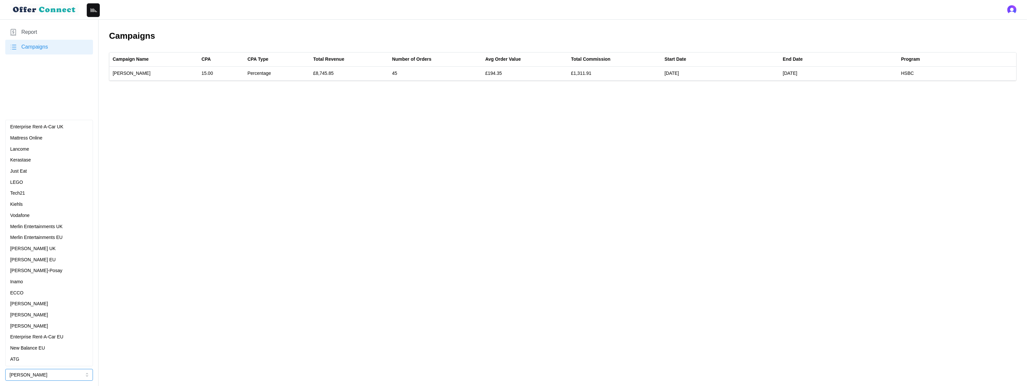
click at [34, 338] on p "Enterprise Rent-A-Car EU" at bounding box center [36, 337] width 53 height 7
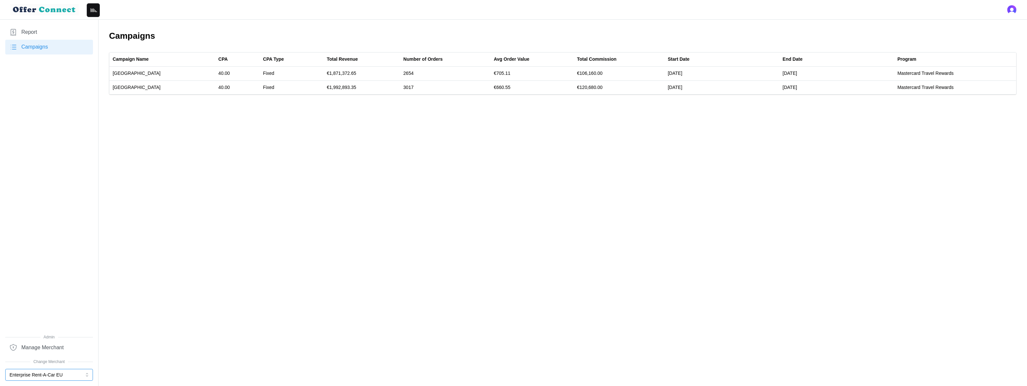
click at [36, 376] on button "Enterprise Rent-A-Car EU" at bounding box center [49, 375] width 88 height 12
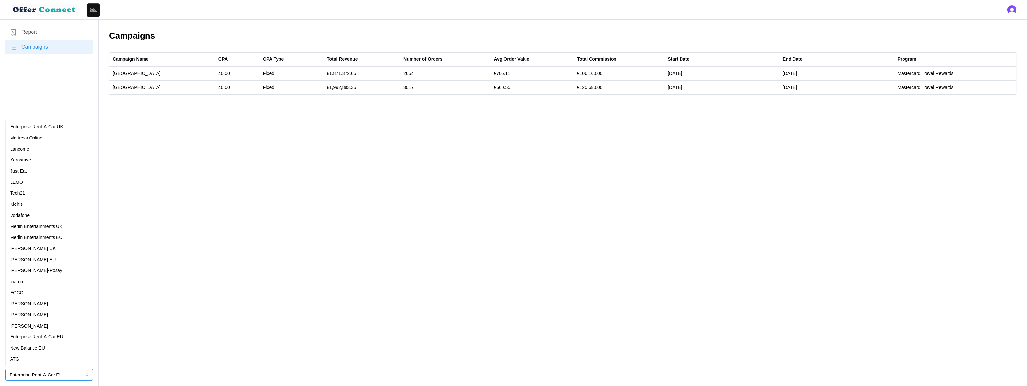
click at [41, 348] on p "New Balance EU" at bounding box center [27, 348] width 35 height 7
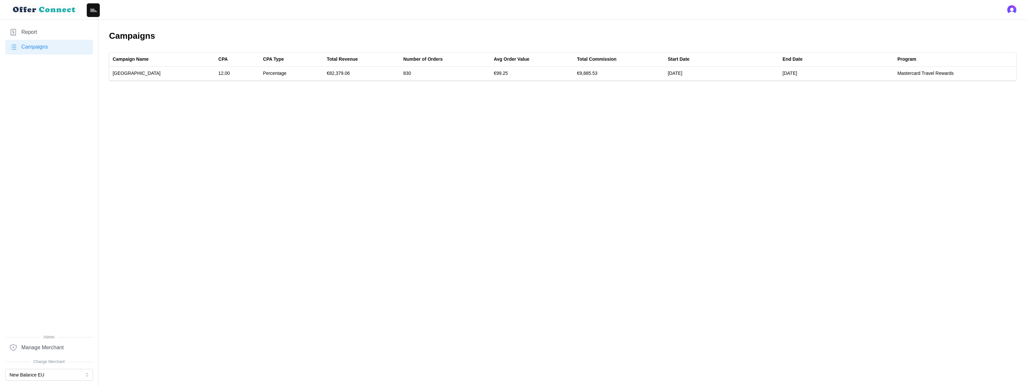
click at [54, 367] on div at bounding box center [49, 367] width 88 height 4
click at [49, 374] on button "New Balance EU" at bounding box center [49, 375] width 88 height 12
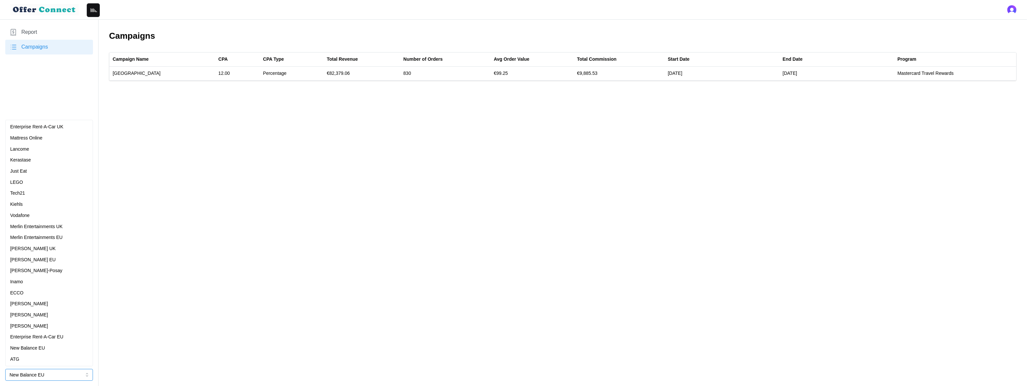
click at [49, 361] on div "ATG" at bounding box center [49, 359] width 78 height 7
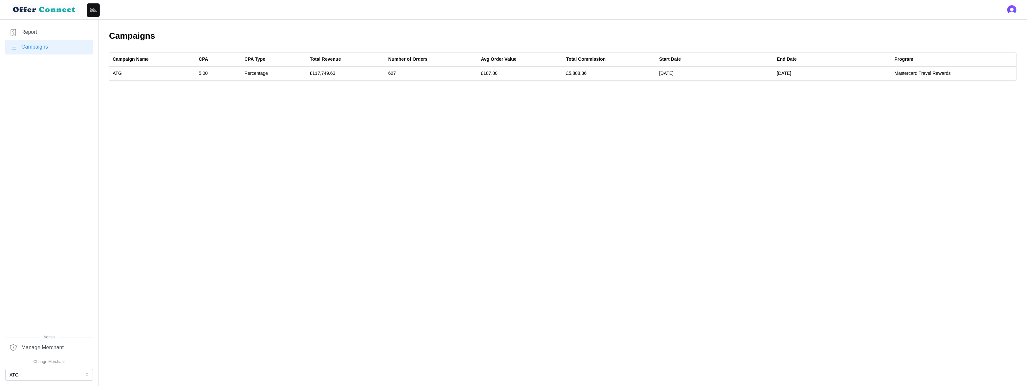
click at [54, 30] on link "Report" at bounding box center [49, 32] width 88 height 15
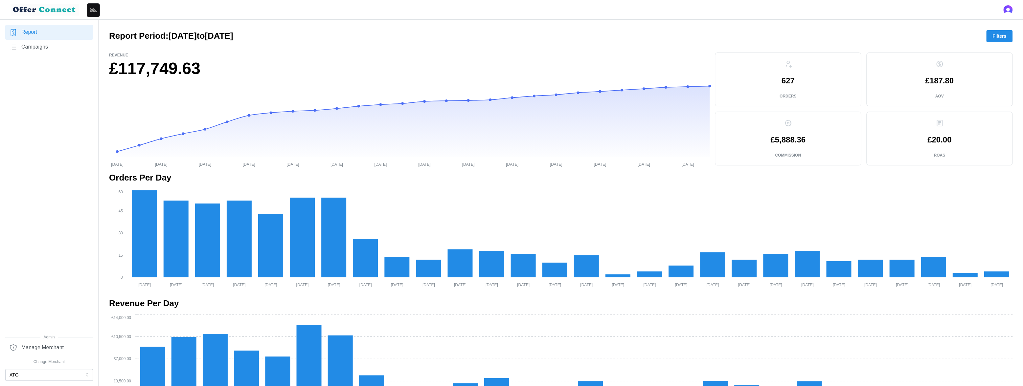
click at [34, 50] on span "Campaigns" at bounding box center [34, 47] width 27 height 8
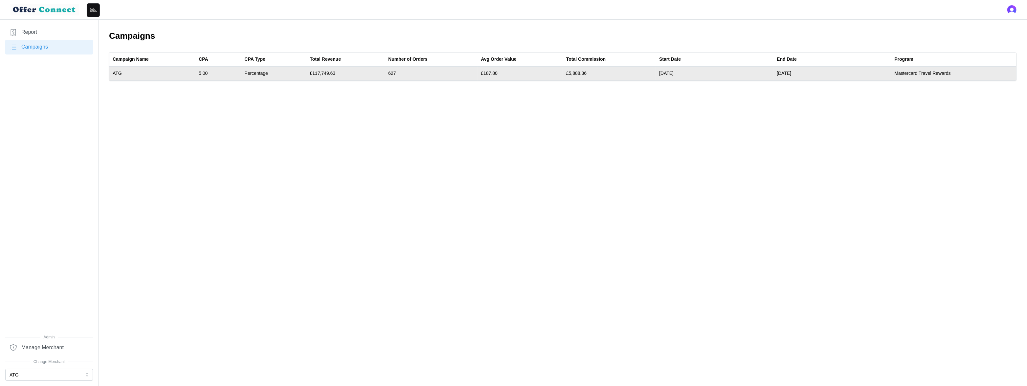
click at [206, 72] on td "5.00" at bounding box center [218, 74] width 46 height 14
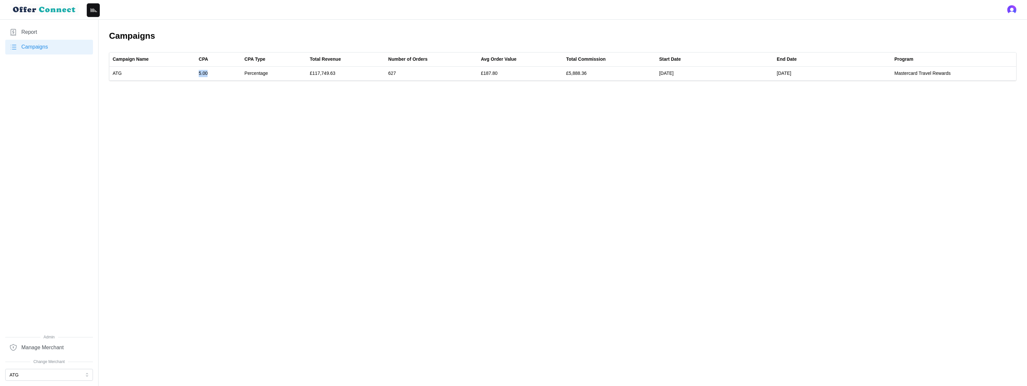
click at [53, 32] on link "Report" at bounding box center [49, 32] width 88 height 15
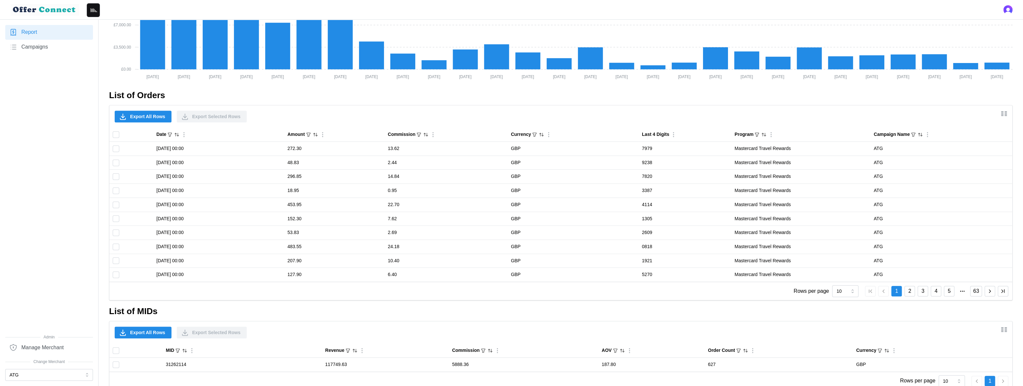
scroll to position [348, 0]
